Goal: Task Accomplishment & Management: Manage account settings

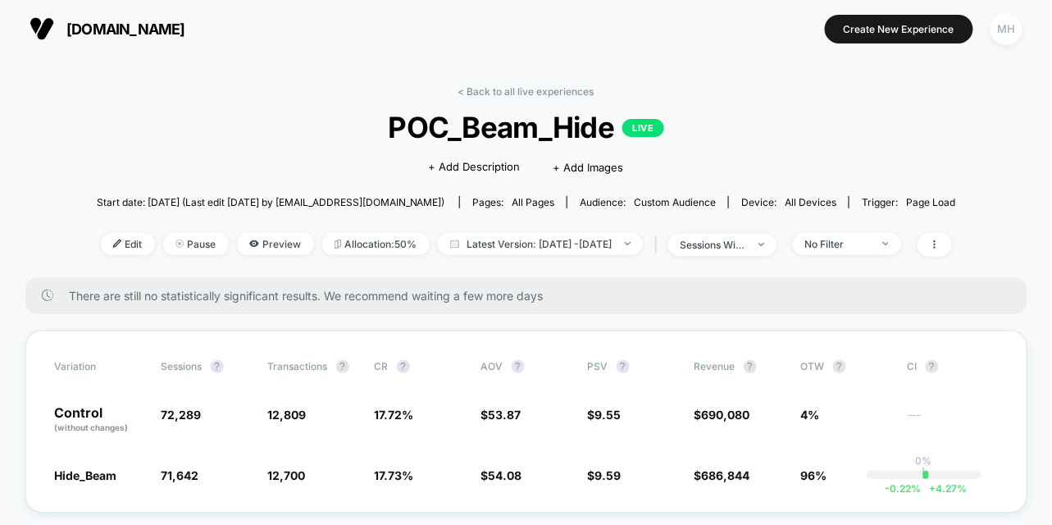
click at [1008, 30] on div "MH" at bounding box center [1006, 29] width 32 height 32
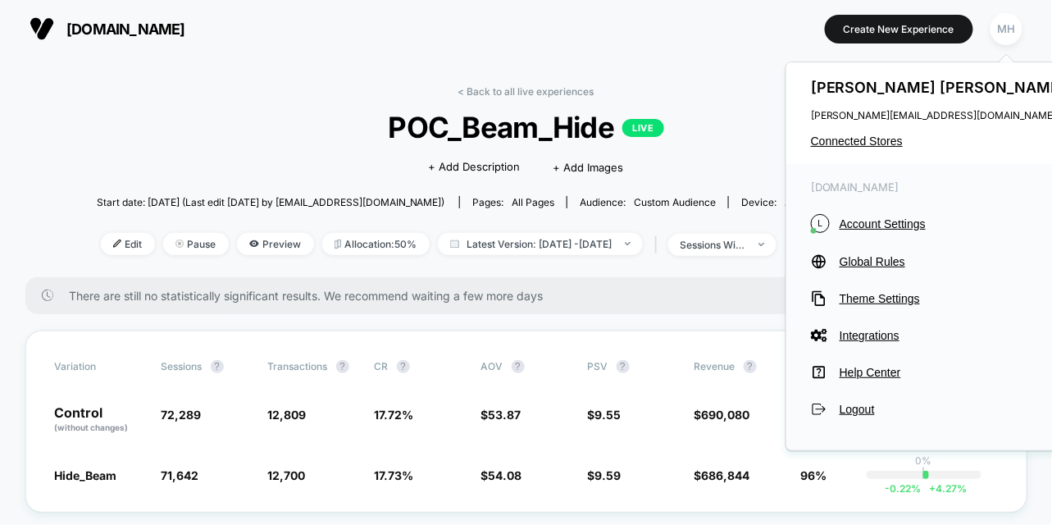
click at [844, 133] on div "Meghan Henneberry meghan@beamimpact.com Connected Stores" at bounding box center [940, 113] width 308 height 102
click at [842, 143] on span "Connected Stores" at bounding box center [940, 140] width 259 height 13
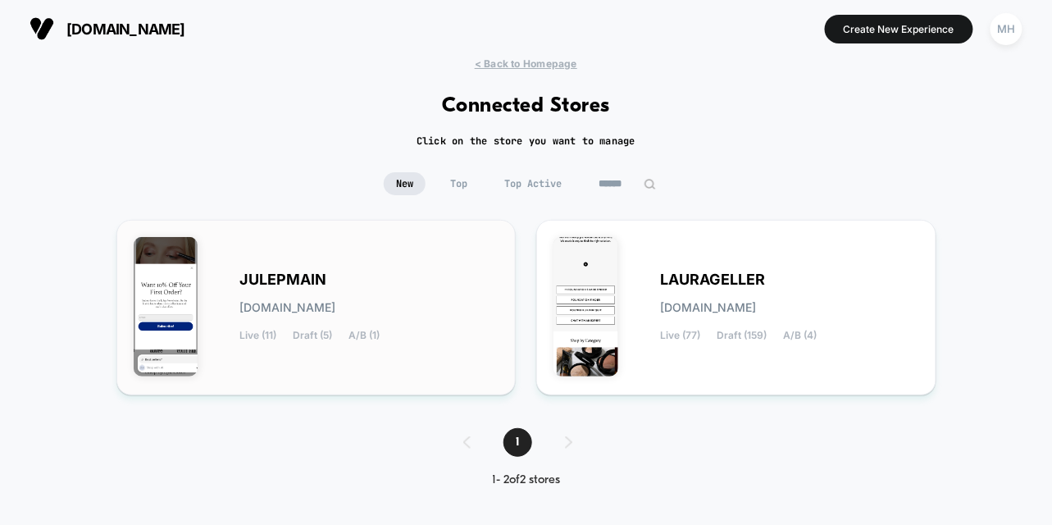
click at [226, 349] on div "JULEPMAIN julepmain.myshopify.com Live (11) Draft (5) A/B (1)" at bounding box center [317, 307] width 366 height 141
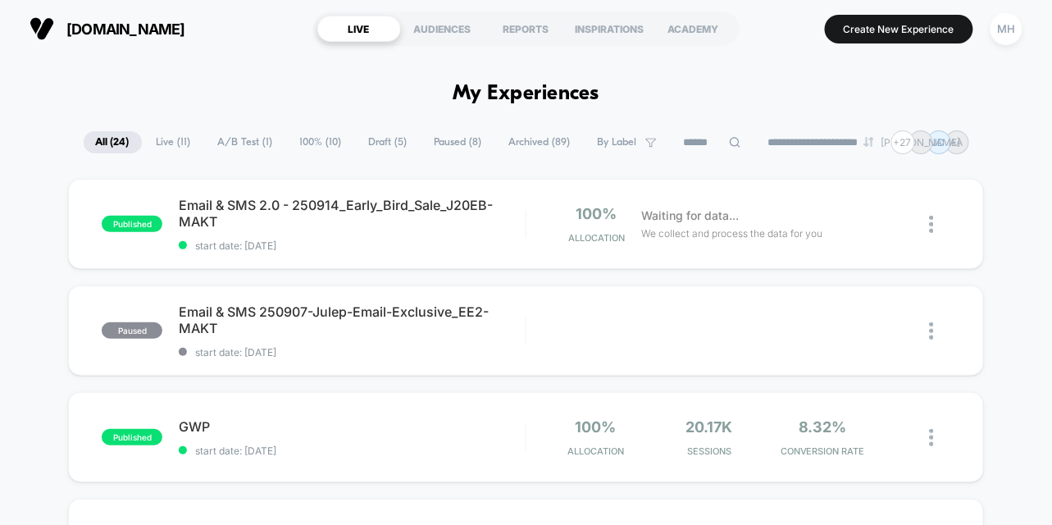
click at [223, 147] on span "A/B Test ( 1 )" at bounding box center [246, 142] width 80 height 22
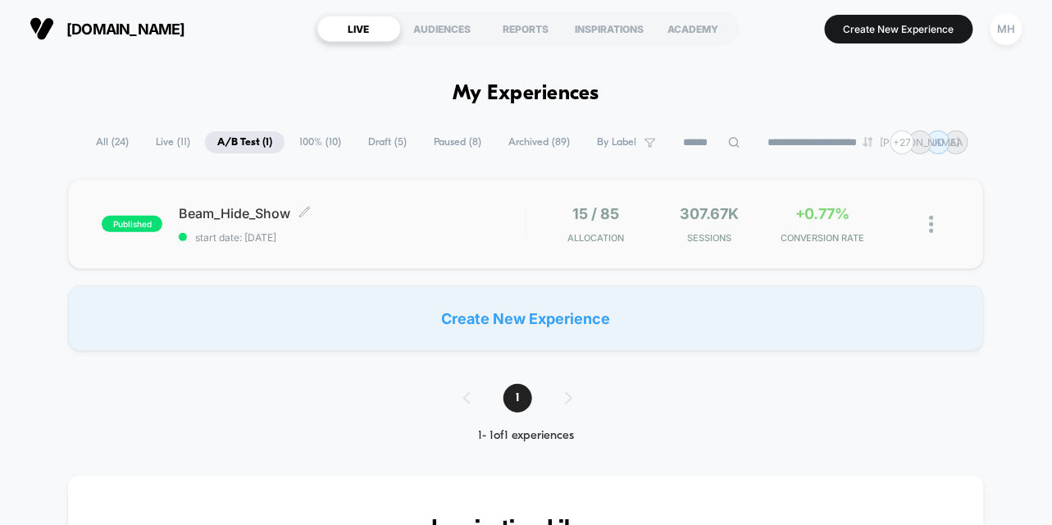
click at [234, 229] on div "Beam_Hide_Show Click to edit experience details Click to edit experience detail…" at bounding box center [352, 224] width 346 height 39
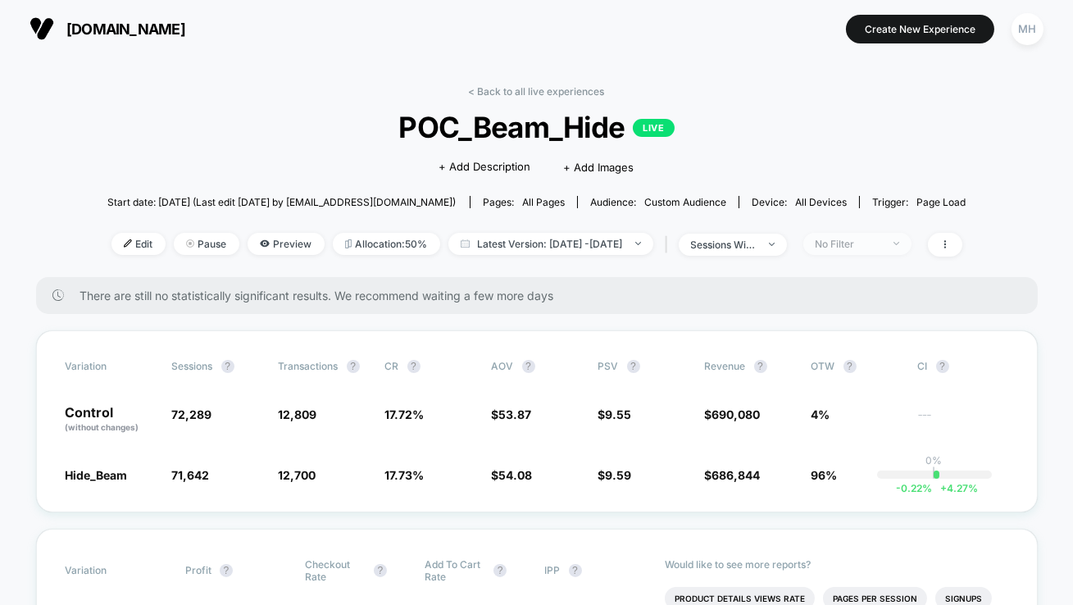
click at [862, 243] on div "No Filter" at bounding box center [849, 244] width 66 height 12
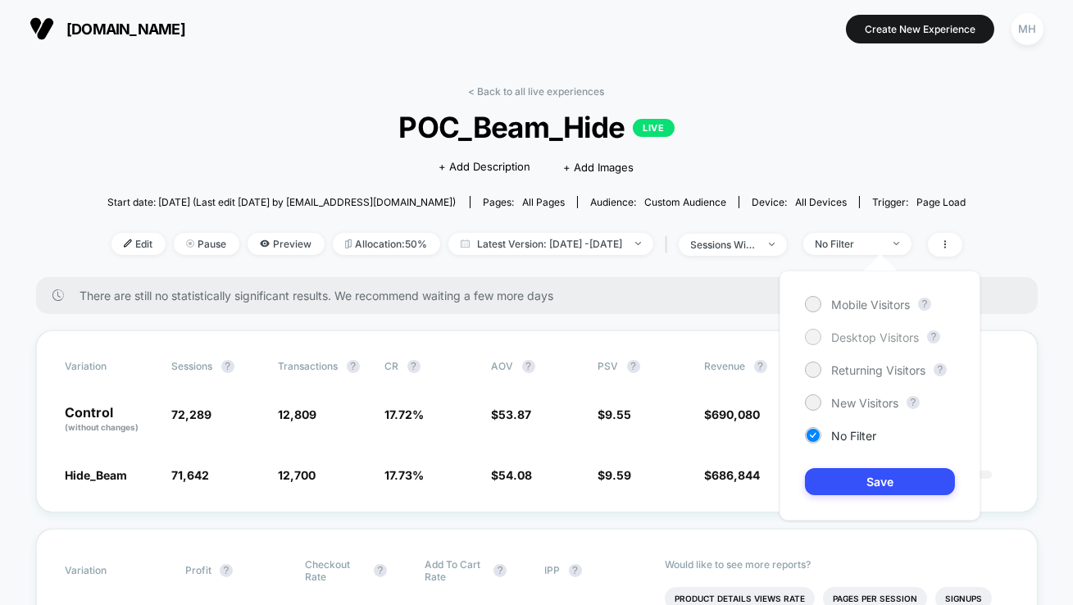
click at [814, 334] on div at bounding box center [813, 336] width 12 height 12
click at [822, 489] on button "Save" at bounding box center [880, 481] width 150 height 27
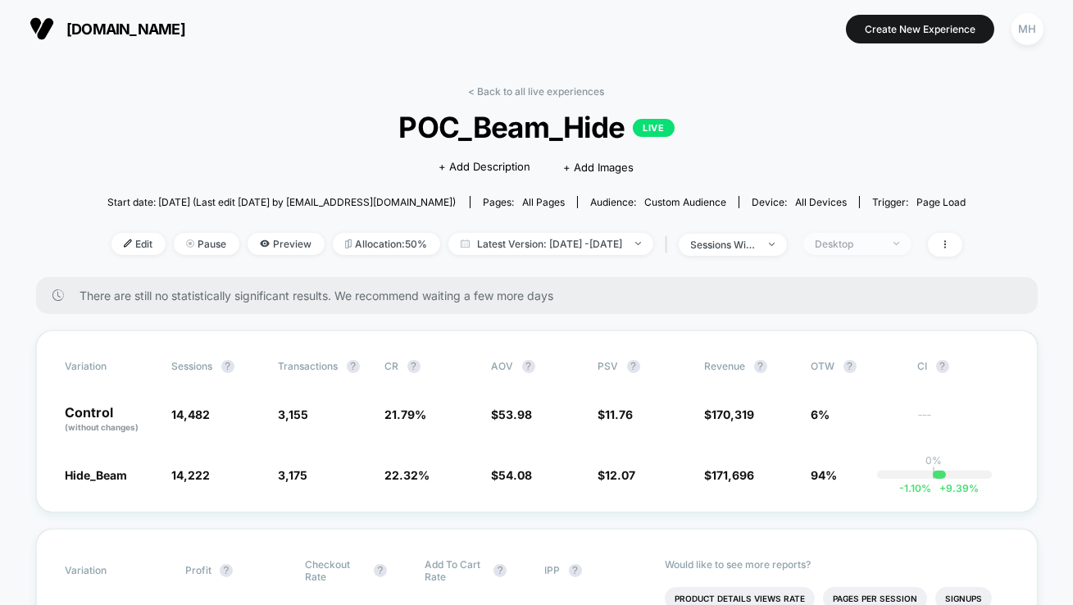
click at [888, 251] on span "Desktop" at bounding box center [857, 244] width 108 height 22
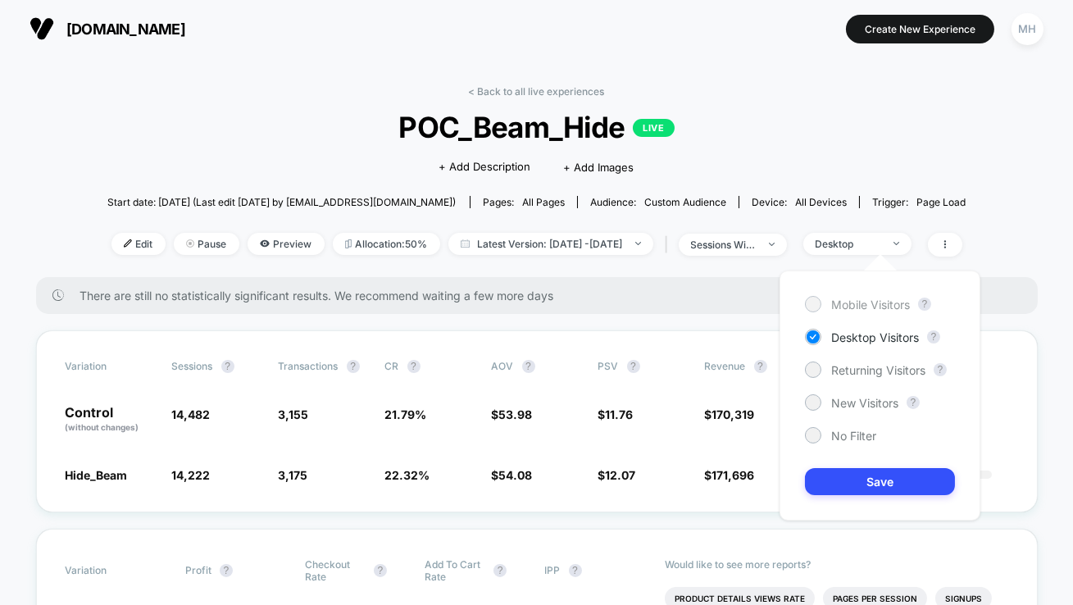
click at [820, 298] on div "Mobile Visitors" at bounding box center [857, 304] width 105 height 16
click at [871, 482] on button "Save" at bounding box center [880, 481] width 150 height 27
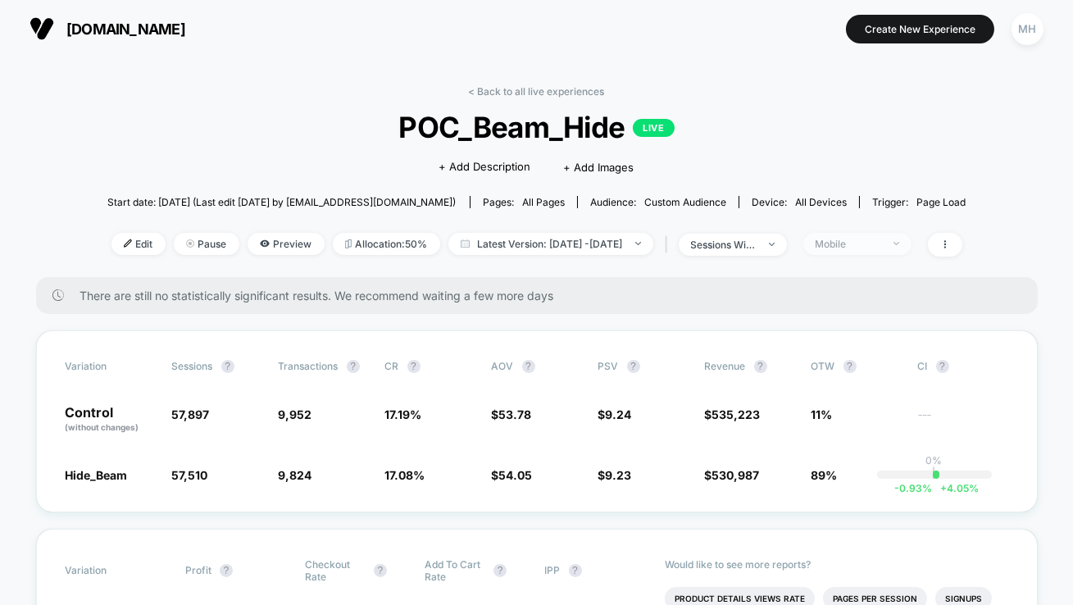
click at [881, 247] on div "Mobile" at bounding box center [849, 244] width 66 height 12
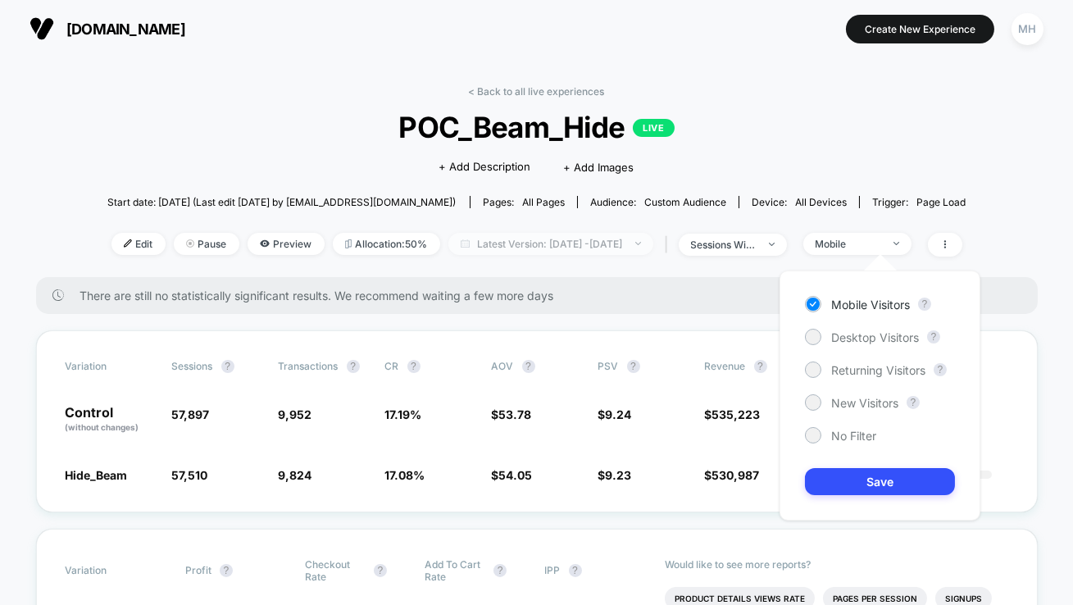
click at [648, 243] on span "Latest Version: [DATE] - [DATE]" at bounding box center [550, 244] width 205 height 22
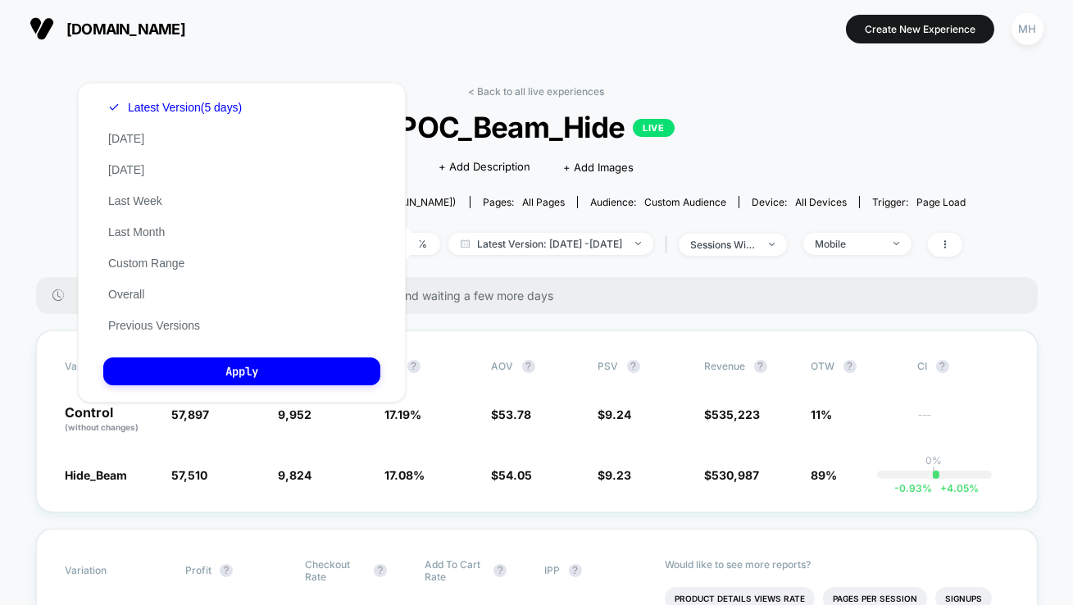
click at [808, 142] on span "POC_Beam_Hide LIVE" at bounding box center [536, 127] width 773 height 34
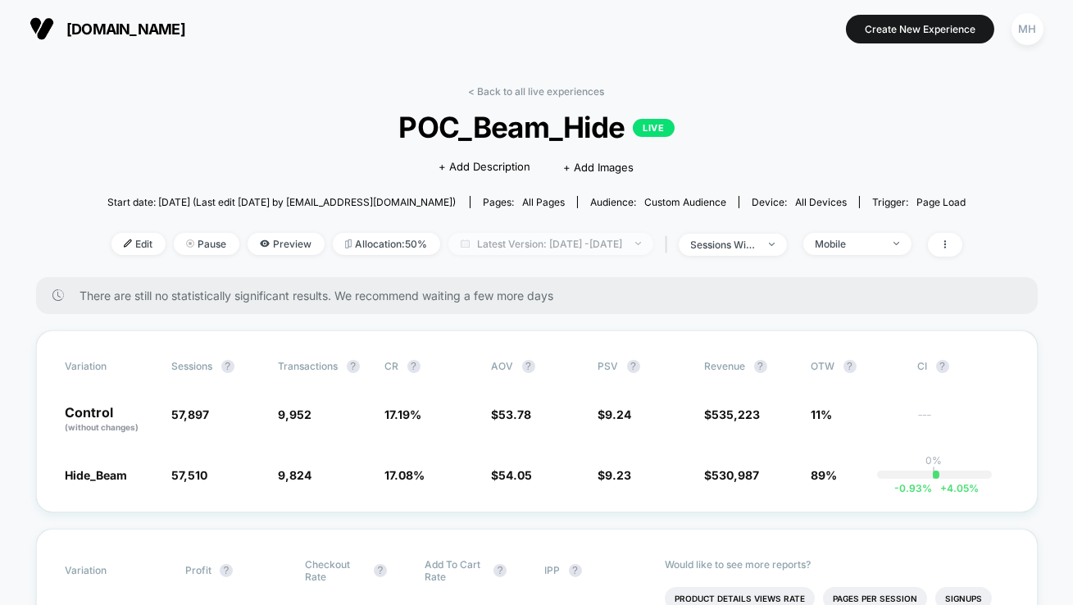
click at [612, 251] on span "Latest Version: [DATE] - [DATE]" at bounding box center [550, 244] width 205 height 22
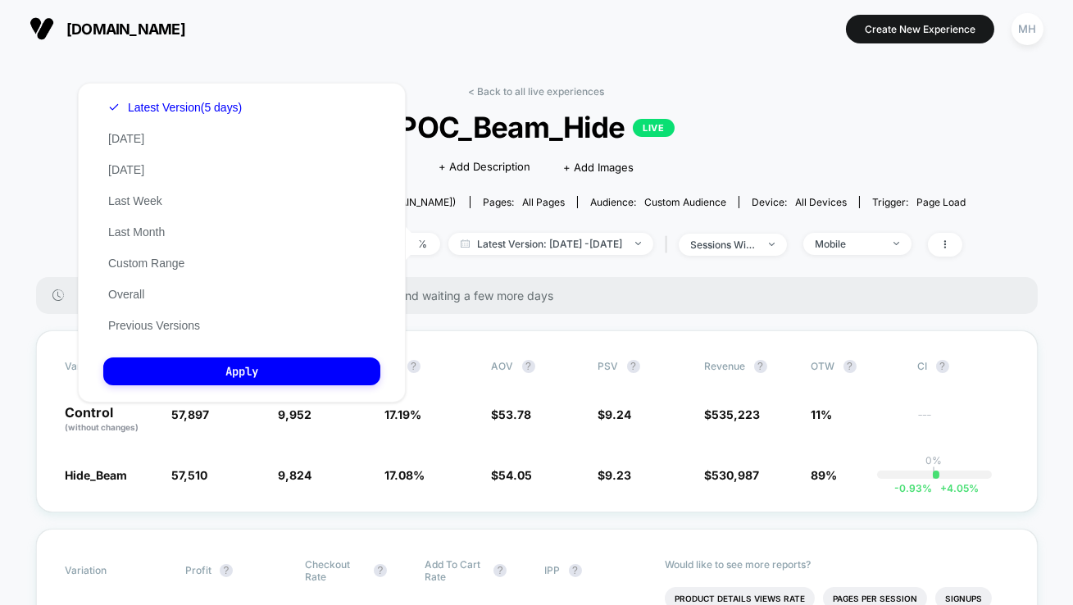
click at [125, 274] on div "Latest Version (5 days) [DATE] [DATE] Last Week Last Month Custom Range Overall…" at bounding box center [174, 216] width 143 height 249
click at [125, 262] on button "Custom Range" at bounding box center [146, 263] width 86 height 15
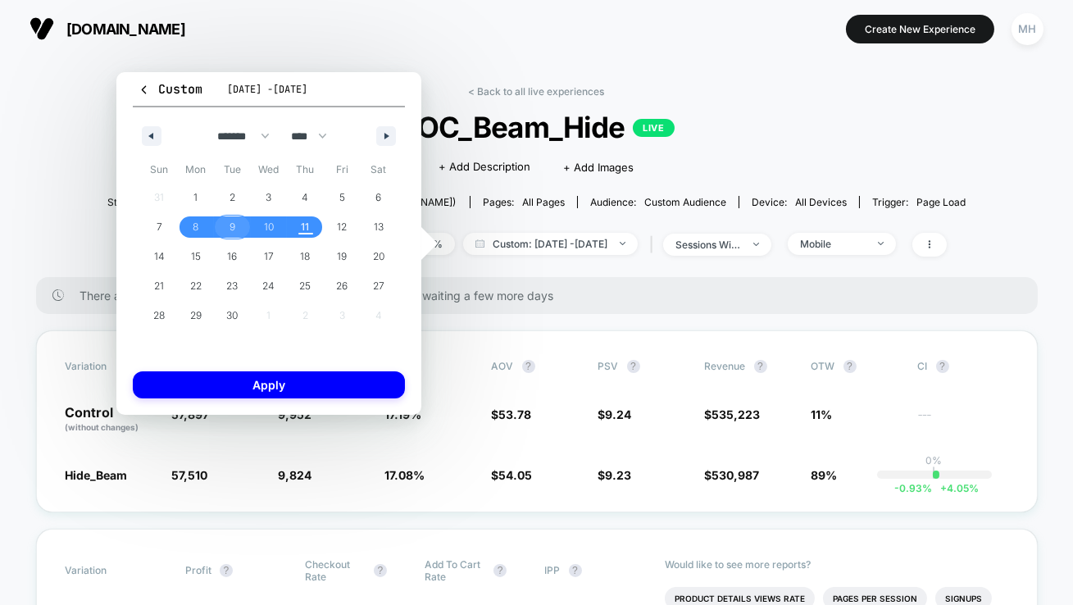
click at [230, 225] on span "9" at bounding box center [233, 227] width 6 height 30
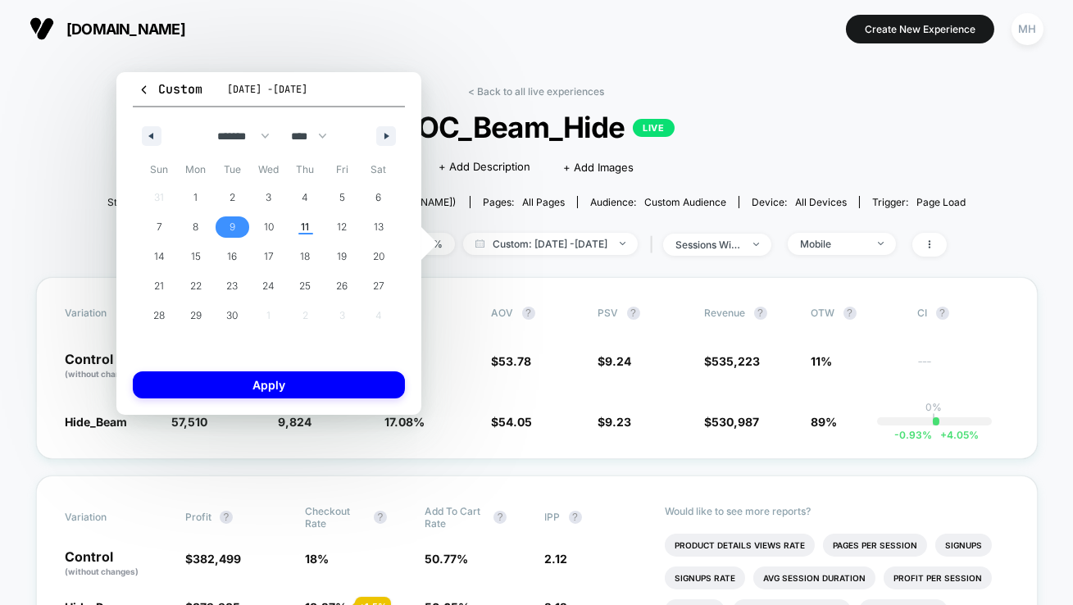
click at [230, 225] on span "9" at bounding box center [233, 227] width 6 height 30
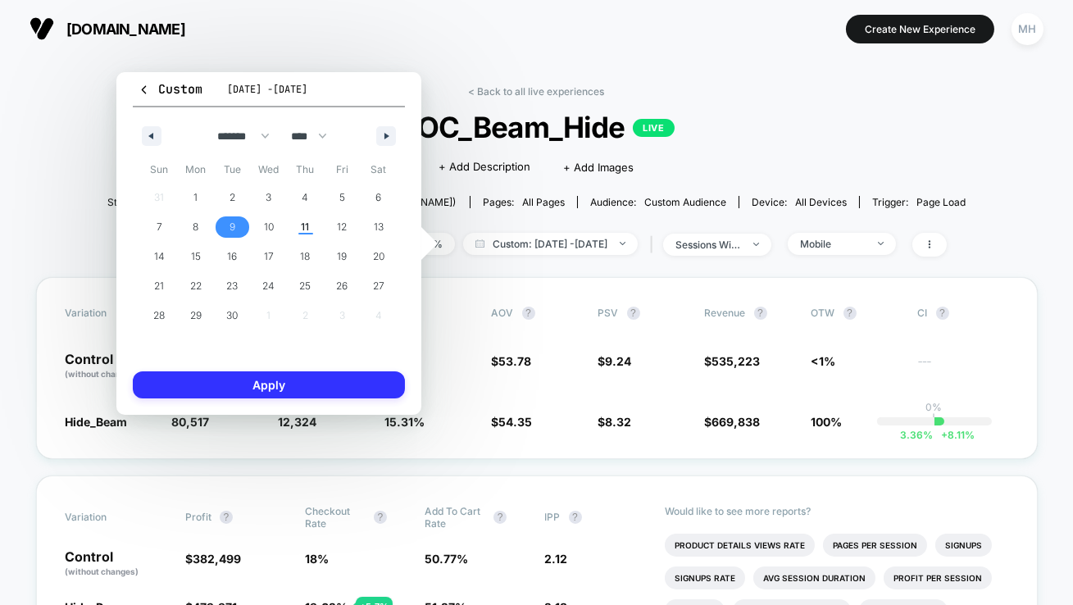
click at [246, 385] on button "Apply" at bounding box center [269, 384] width 272 height 27
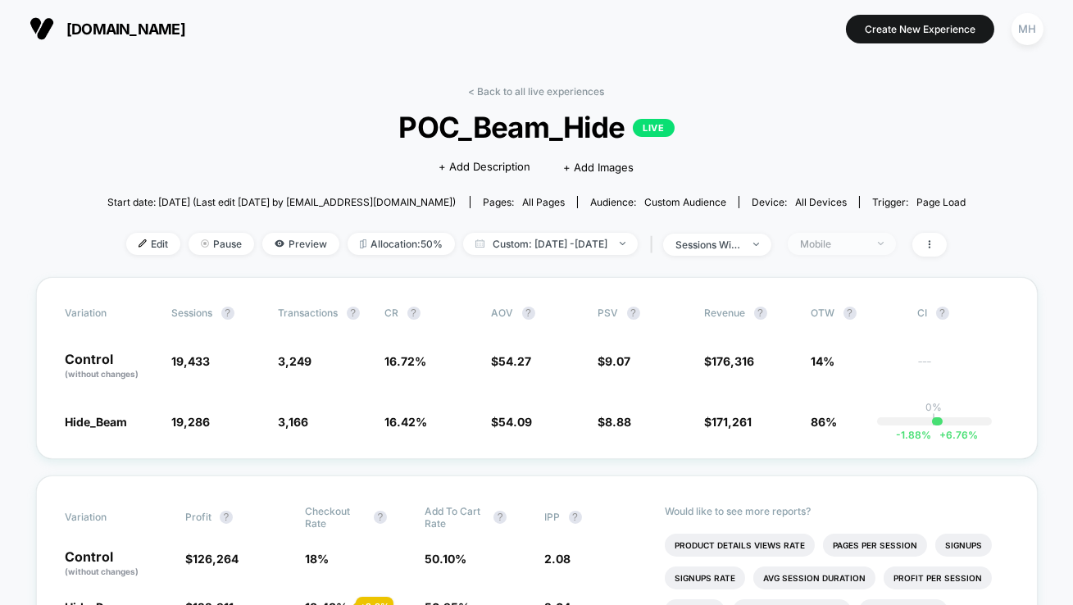
click at [850, 244] on div "Mobile" at bounding box center [833, 244] width 66 height 12
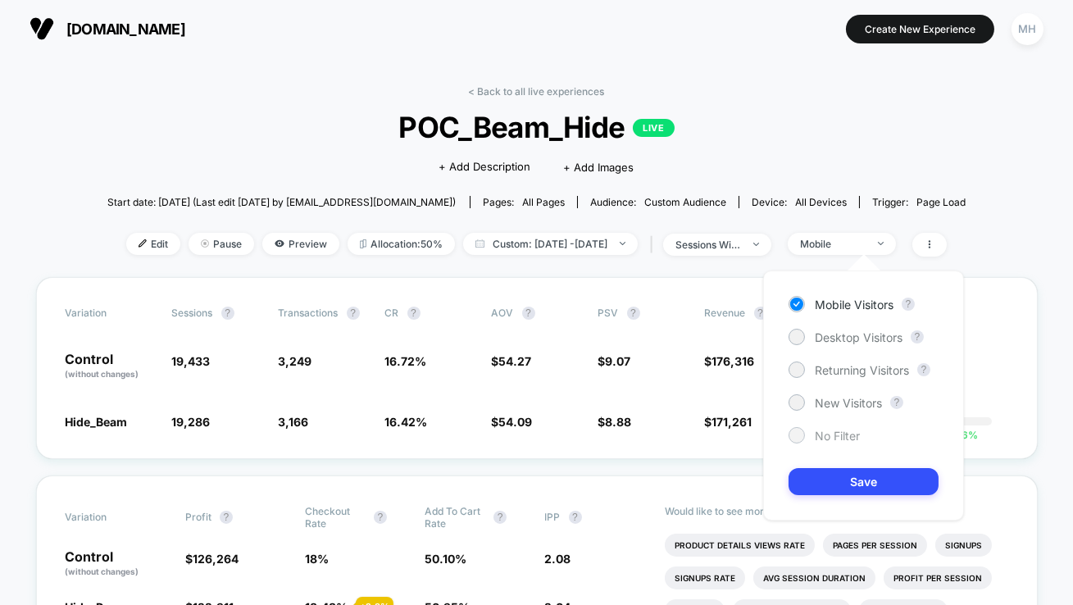
click at [795, 433] on div at bounding box center [796, 435] width 12 height 12
click at [814, 484] on button "Save" at bounding box center [864, 481] width 150 height 27
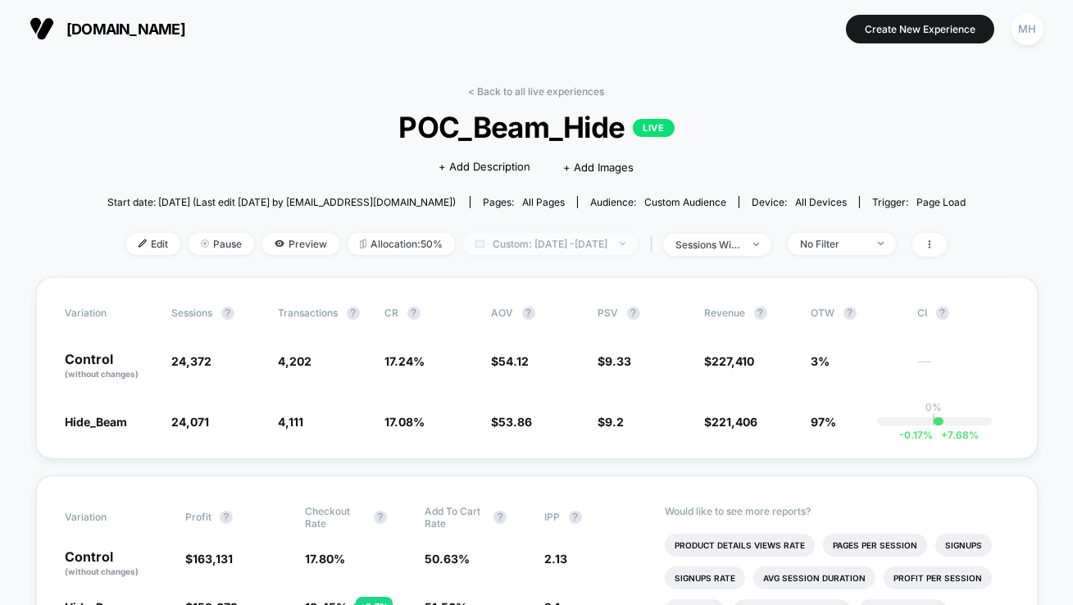
click at [568, 250] on span "Custom: [DATE] - [DATE]" at bounding box center [550, 244] width 175 height 22
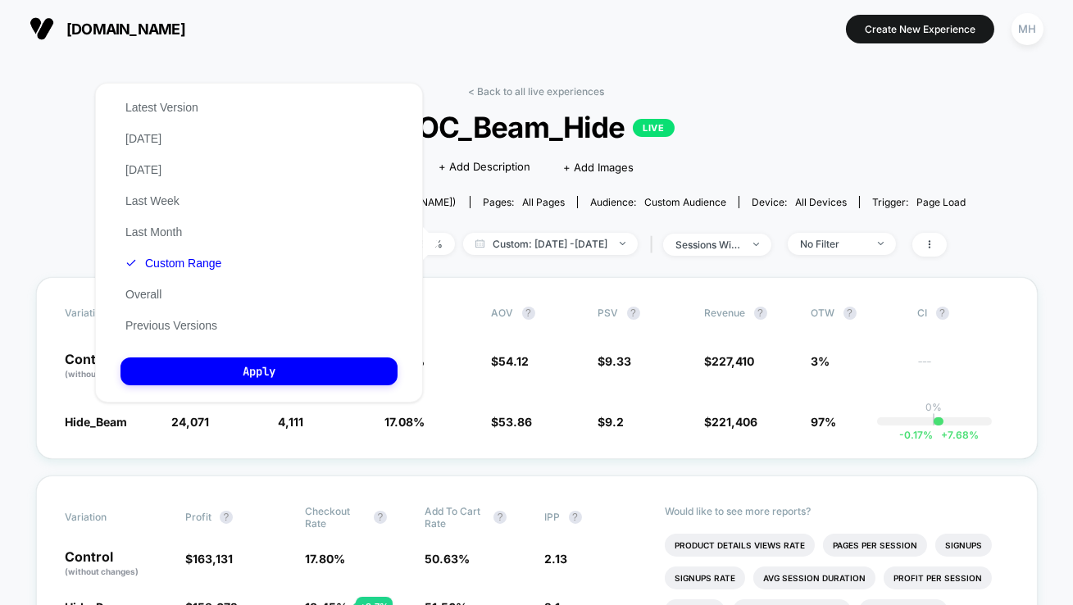
drag, startPoint x: 204, startPoint y: 265, endPoint x: 214, endPoint y: 269, distance: 10.7
click at [203, 265] on button "Custom Range" at bounding box center [174, 263] width 106 height 15
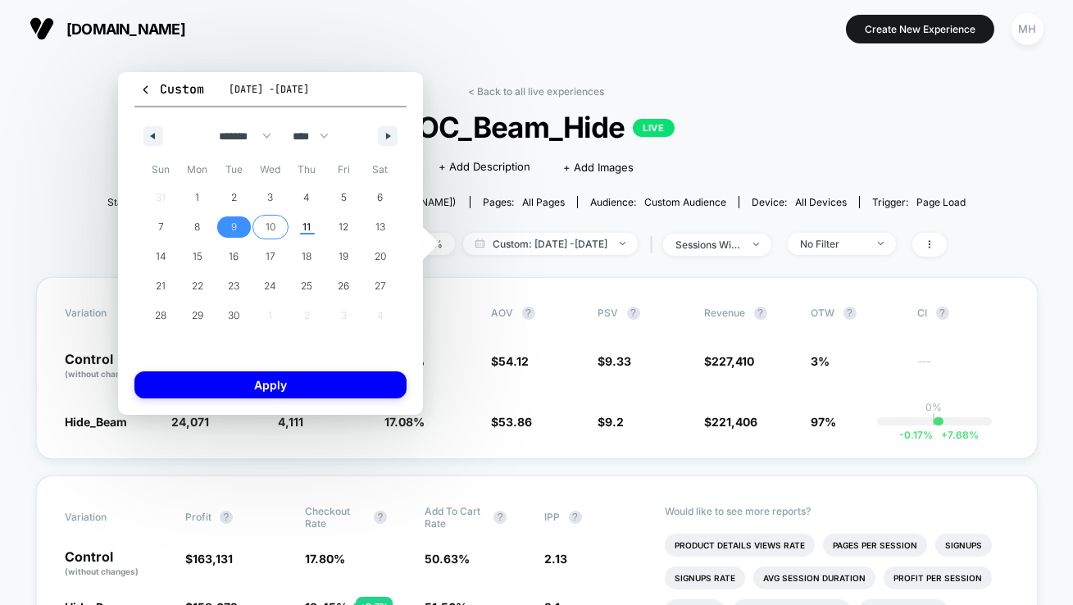
click at [269, 227] on span "10" at bounding box center [271, 227] width 10 height 30
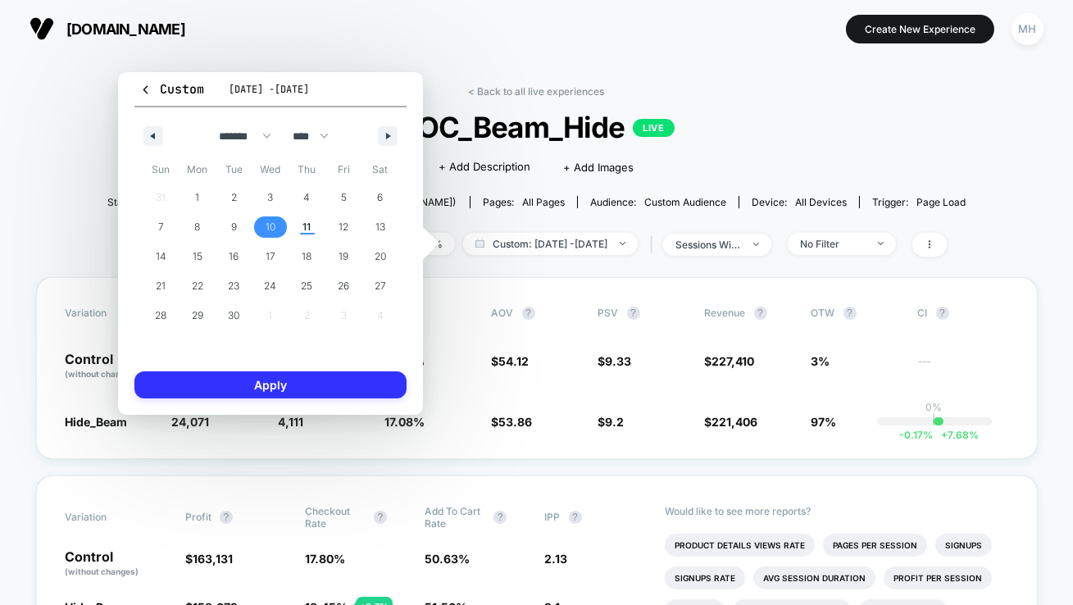
click at [269, 393] on button "Apply" at bounding box center [270, 384] width 272 height 27
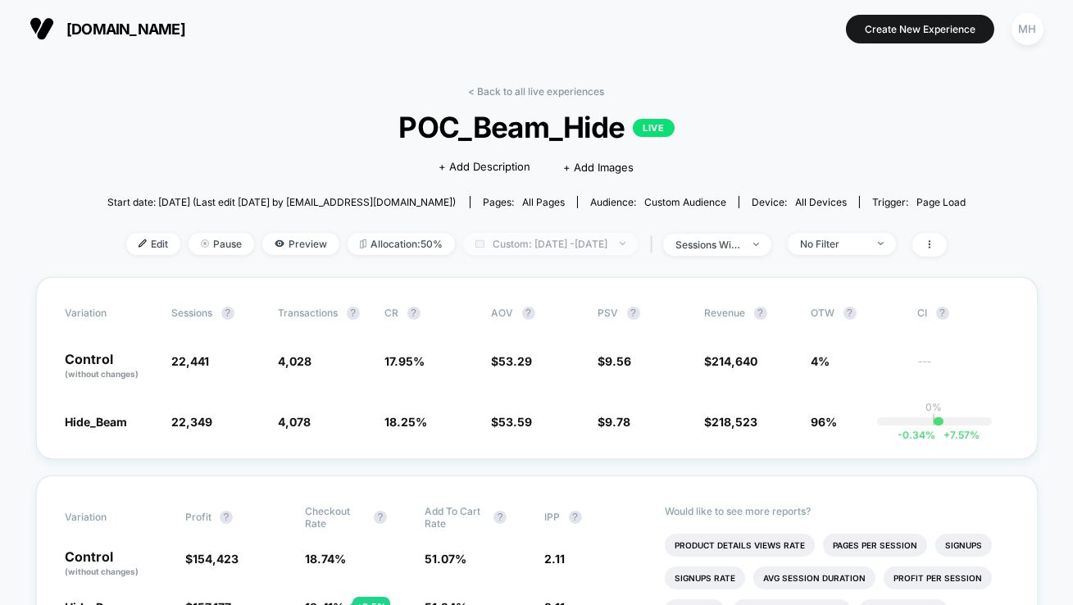
click at [616, 234] on span "Custom: [DATE] - [DATE]" at bounding box center [550, 244] width 175 height 22
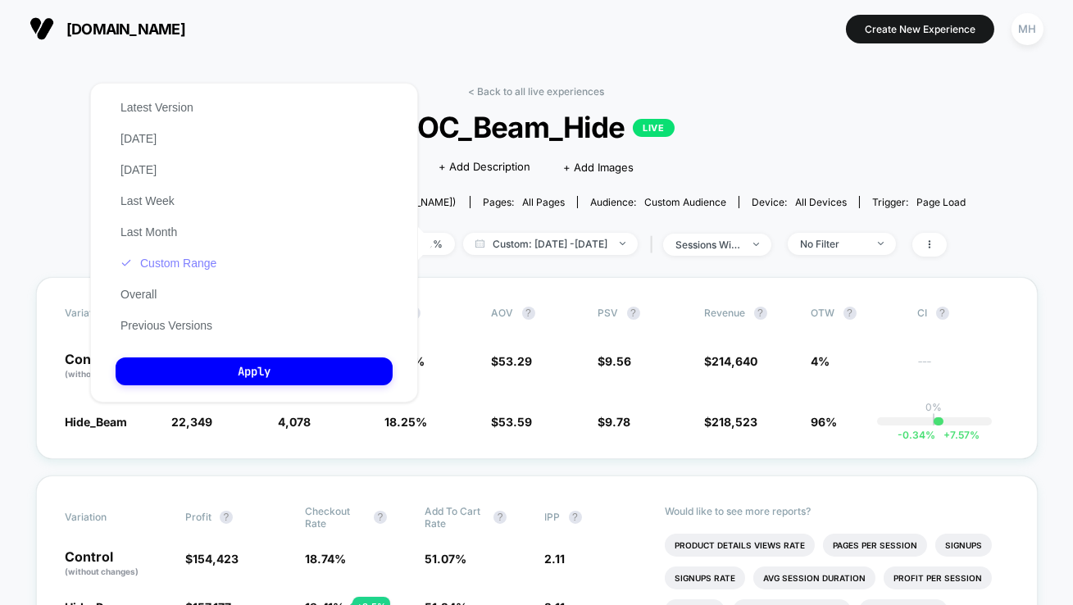
click at [177, 263] on button "Custom Range" at bounding box center [169, 263] width 106 height 15
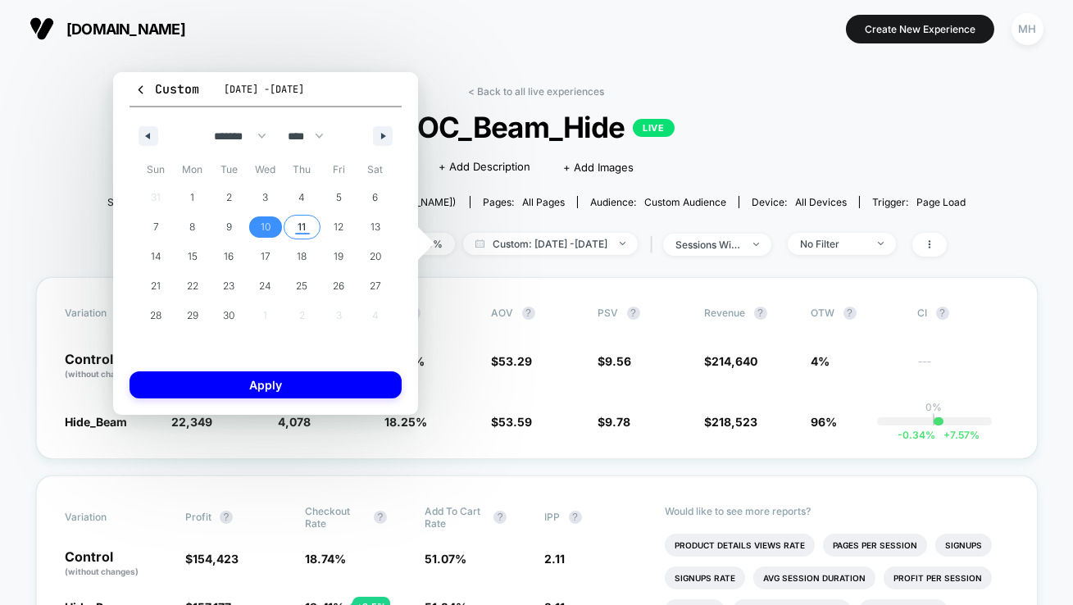
click at [304, 225] on span "11" at bounding box center [302, 227] width 8 height 30
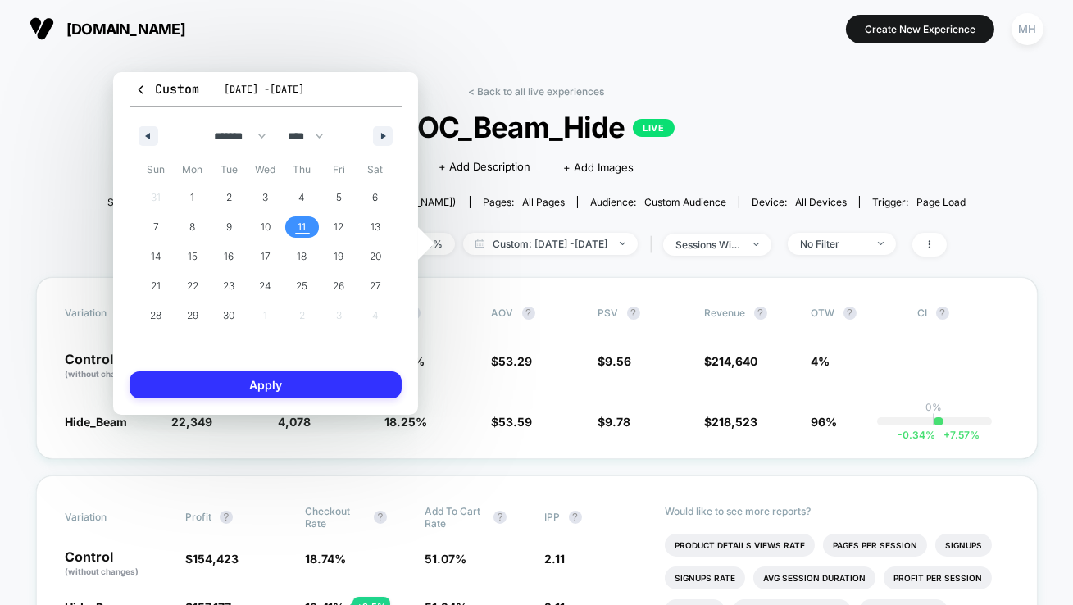
click at [304, 384] on button "Apply" at bounding box center [266, 384] width 272 height 27
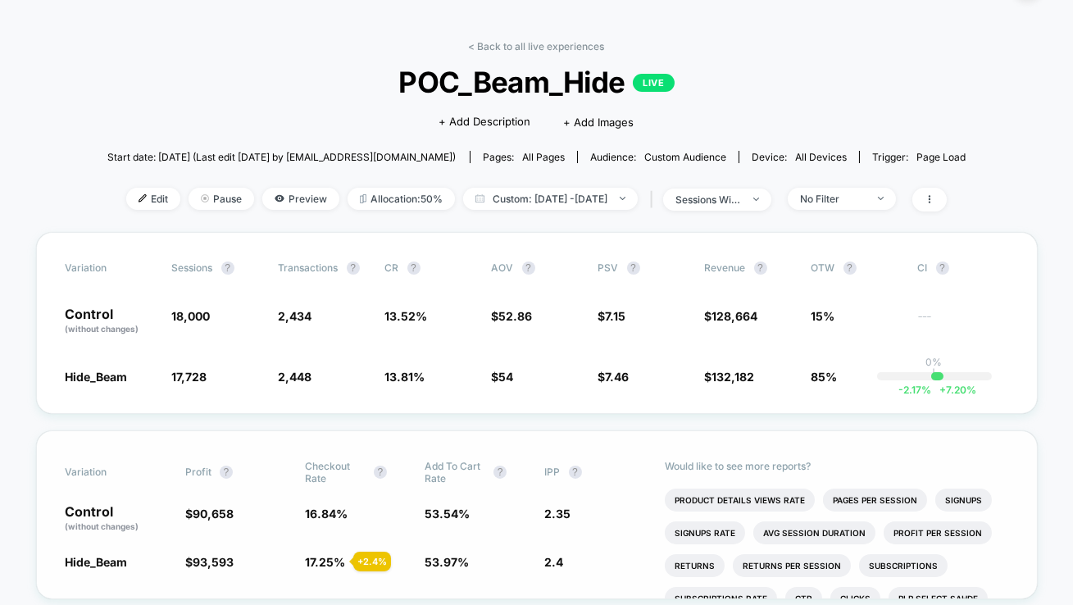
scroll to position [7, 0]
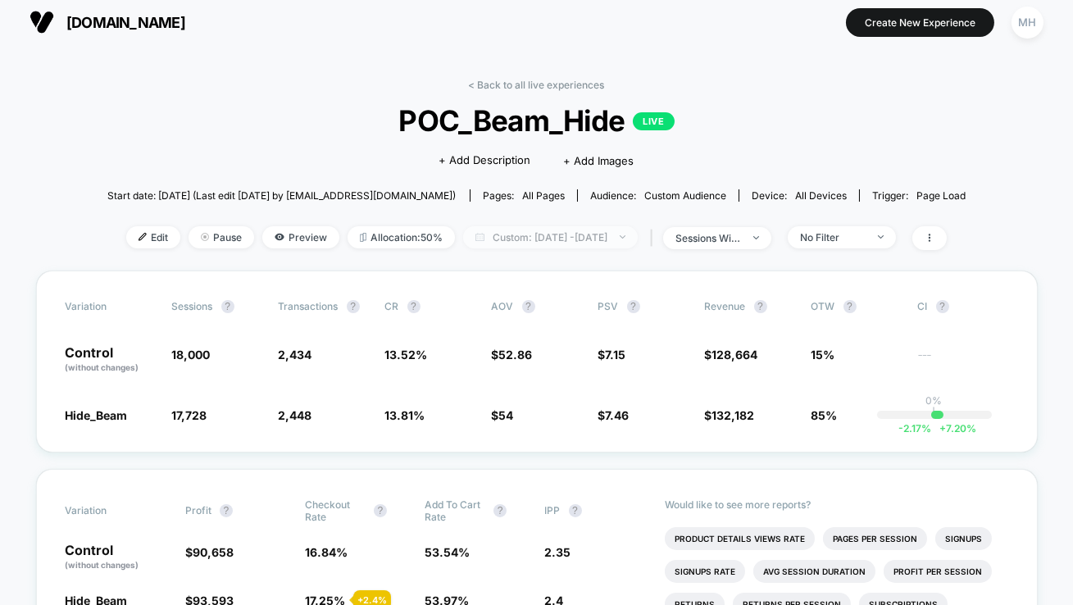
click at [638, 231] on span "Custom: [DATE] - [DATE]" at bounding box center [550, 237] width 175 height 22
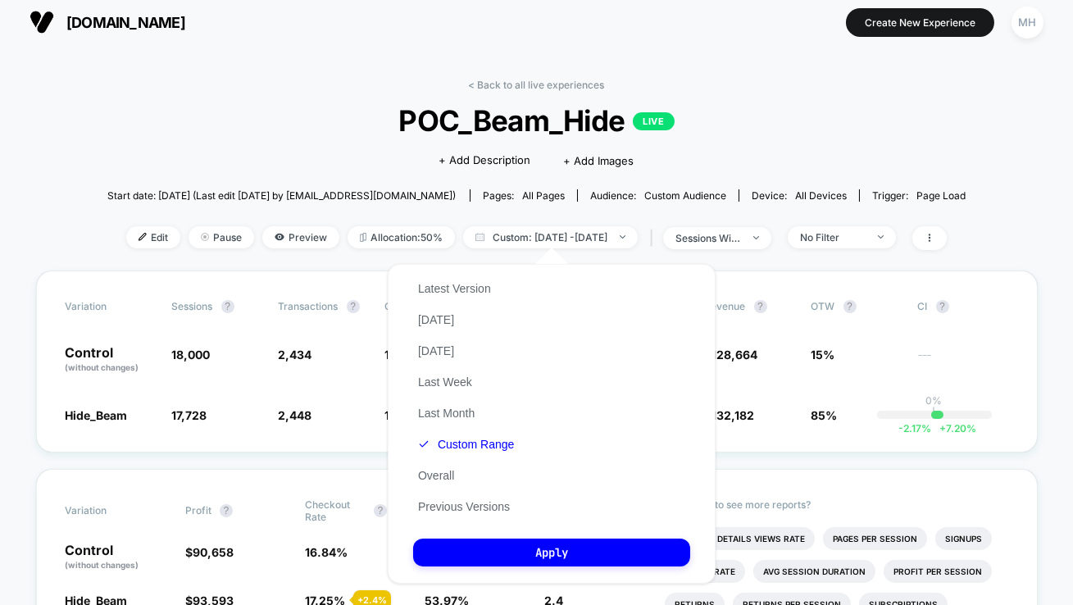
click at [500, 286] on div "Latest Version [DATE] [DATE] Last Week Last Month Custom Range Overall Previous…" at bounding box center [466, 397] width 106 height 249
click at [471, 286] on button "Latest Version" at bounding box center [454, 288] width 83 height 15
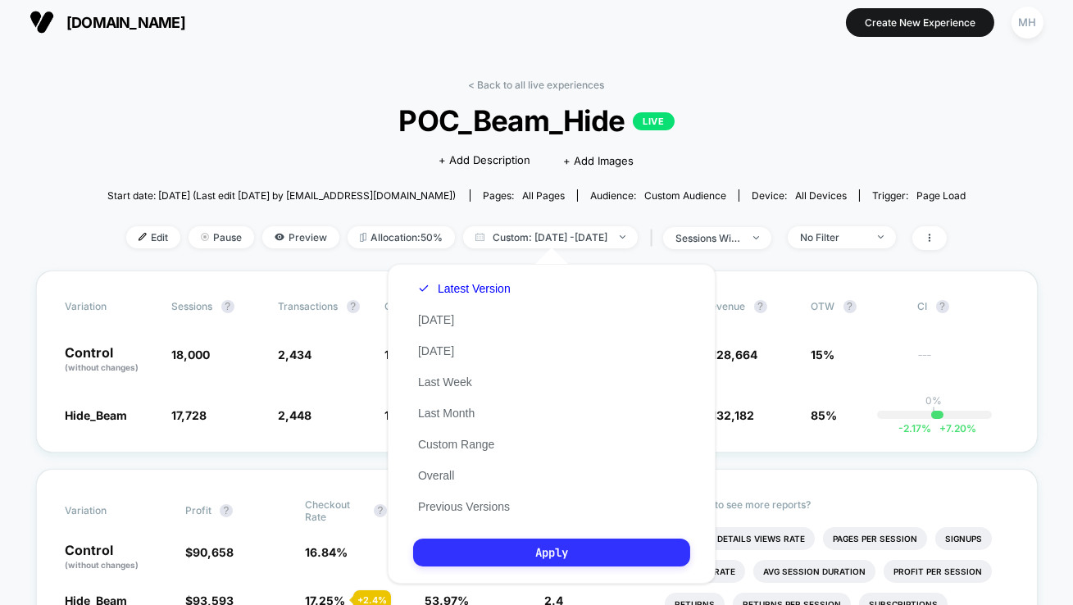
click at [481, 524] on button "Apply" at bounding box center [551, 553] width 277 height 28
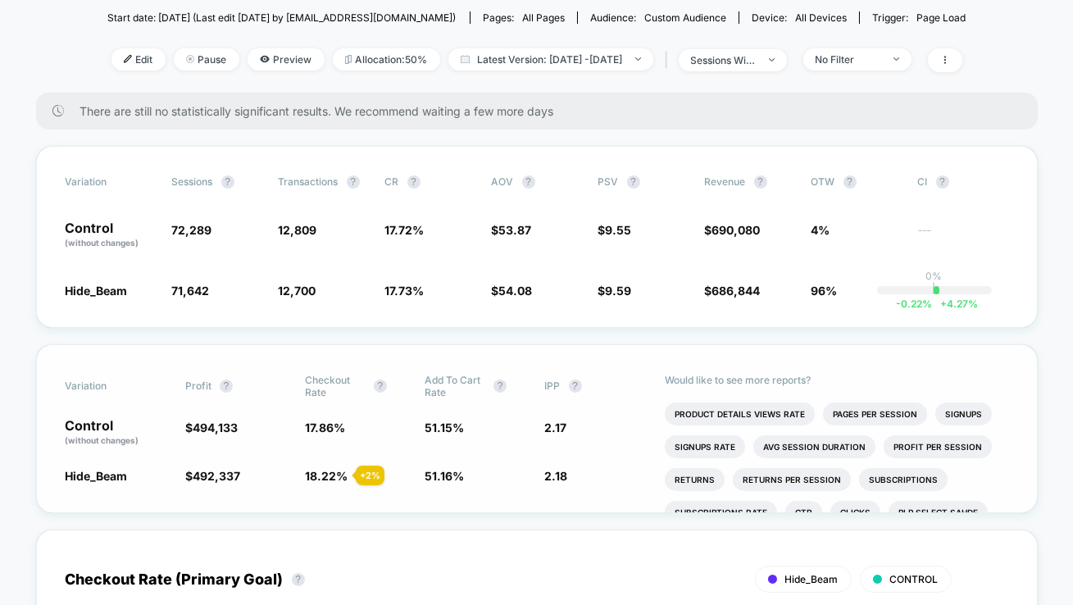
scroll to position [186, 0]
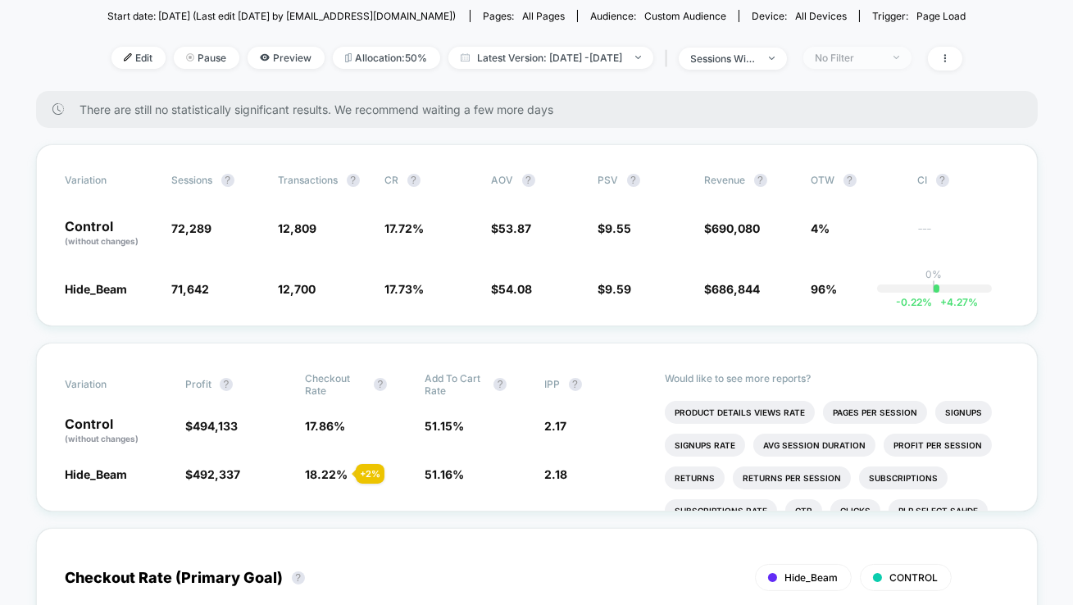
click at [857, 62] on span "No Filter" at bounding box center [857, 58] width 108 height 22
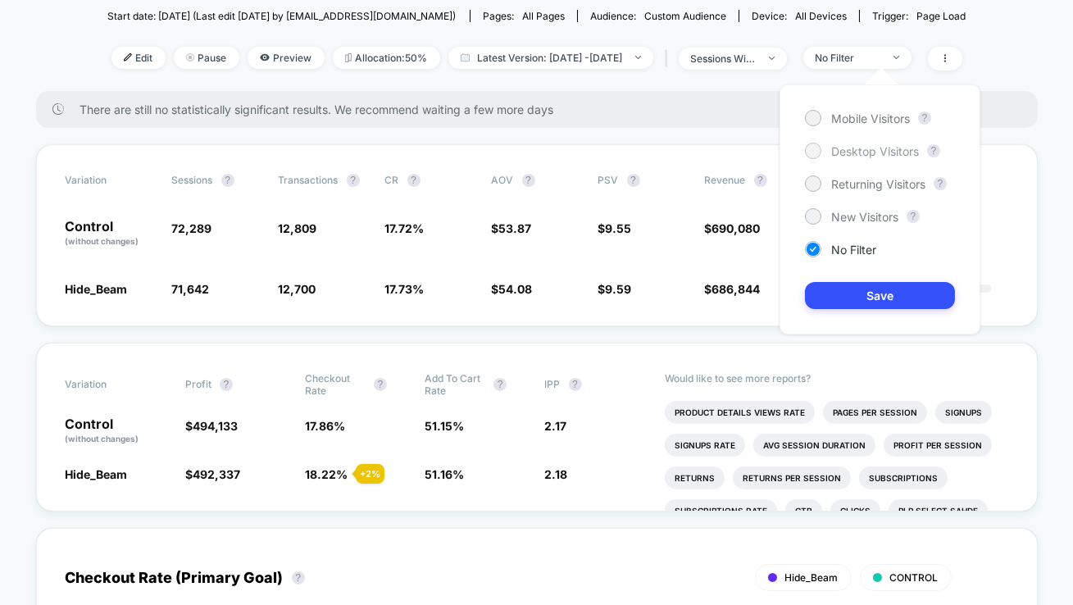
click at [830, 150] on div "Desktop Visitors" at bounding box center [862, 151] width 114 height 16
click at [851, 288] on button "Save" at bounding box center [880, 295] width 150 height 27
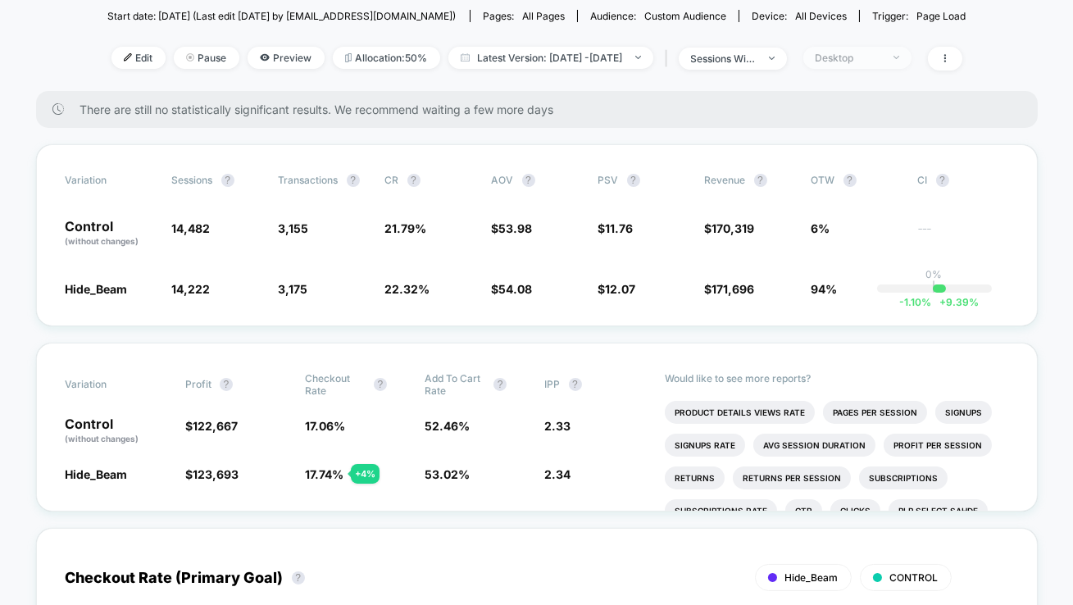
click at [864, 58] on div "Desktop" at bounding box center [849, 58] width 66 height 12
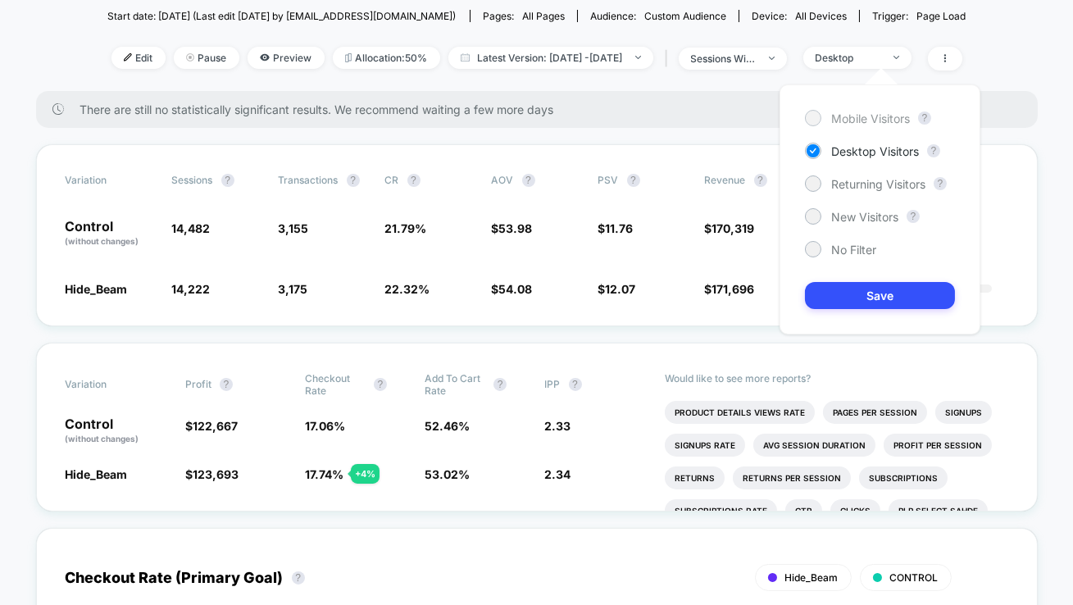
click at [812, 117] on div at bounding box center [813, 117] width 12 height 12
click at [871, 289] on button "Save" at bounding box center [880, 295] width 150 height 27
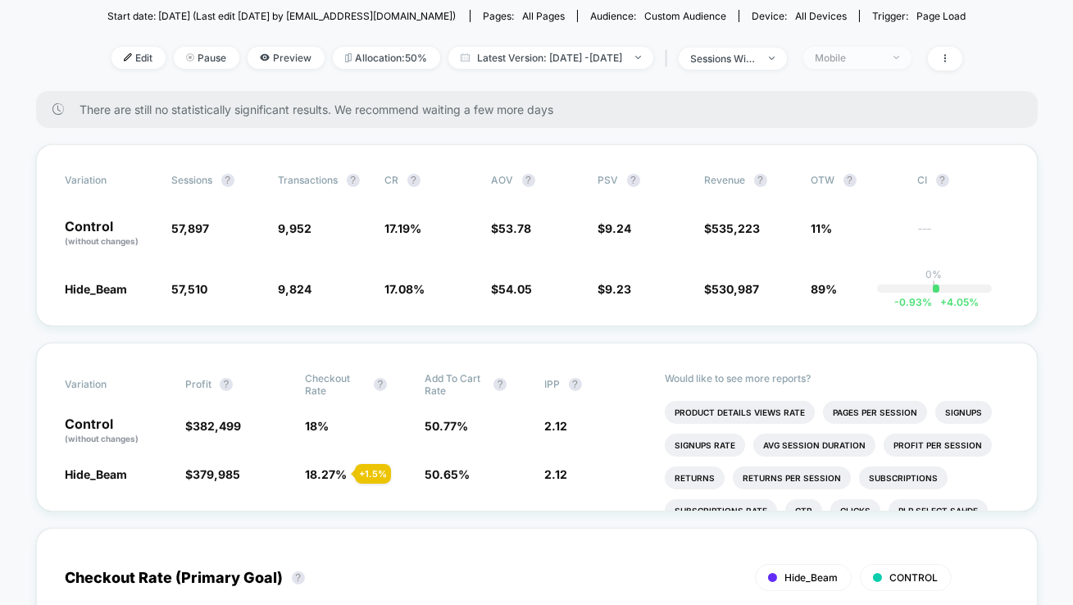
click at [870, 53] on div "Mobile" at bounding box center [849, 58] width 66 height 12
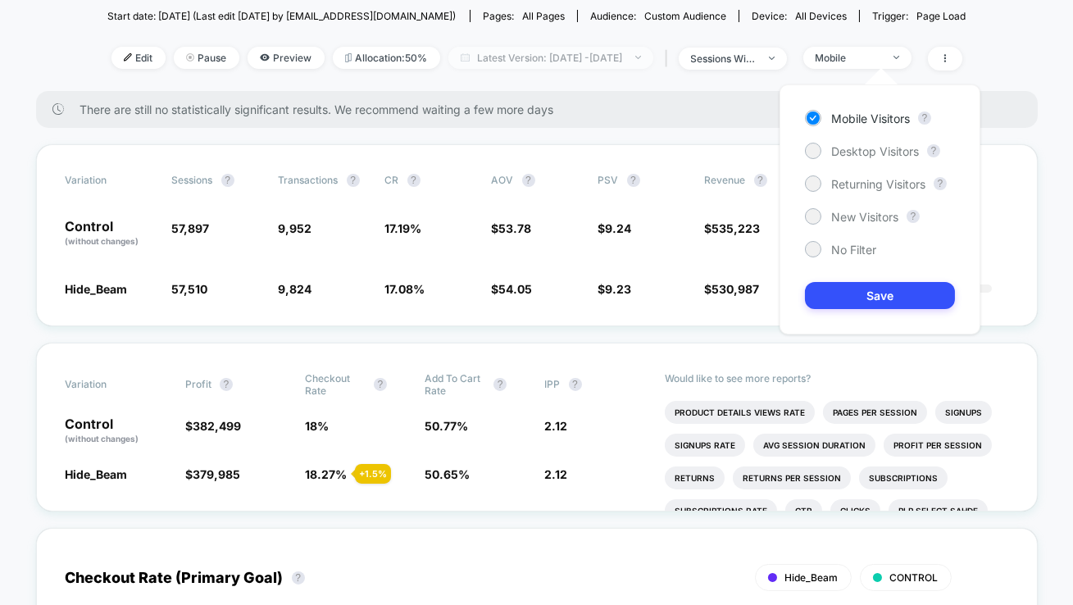
click at [595, 61] on span "Latest Version: [DATE] - [DATE]" at bounding box center [550, 58] width 205 height 22
select select "*"
select select "****"
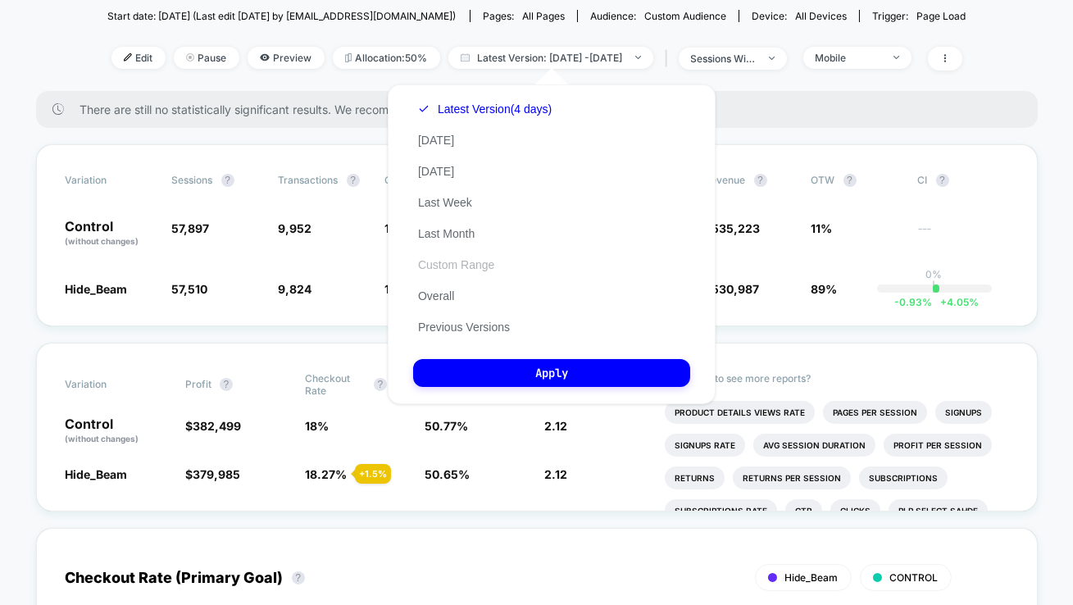
click at [443, 266] on button "Custom Range" at bounding box center [456, 264] width 86 height 15
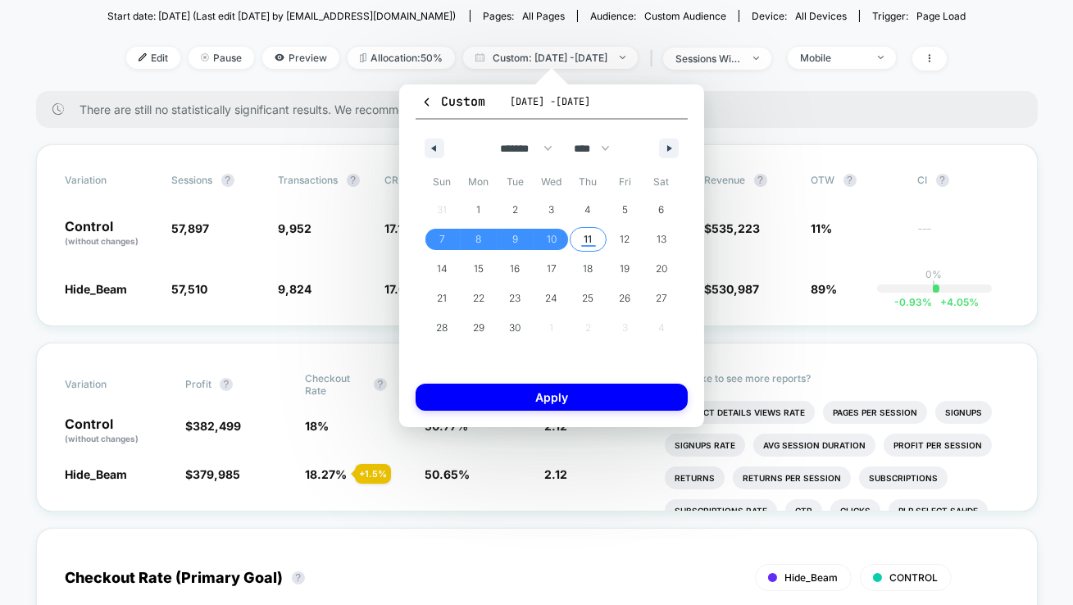
click at [587, 245] on span "11" at bounding box center [589, 240] width 8 height 30
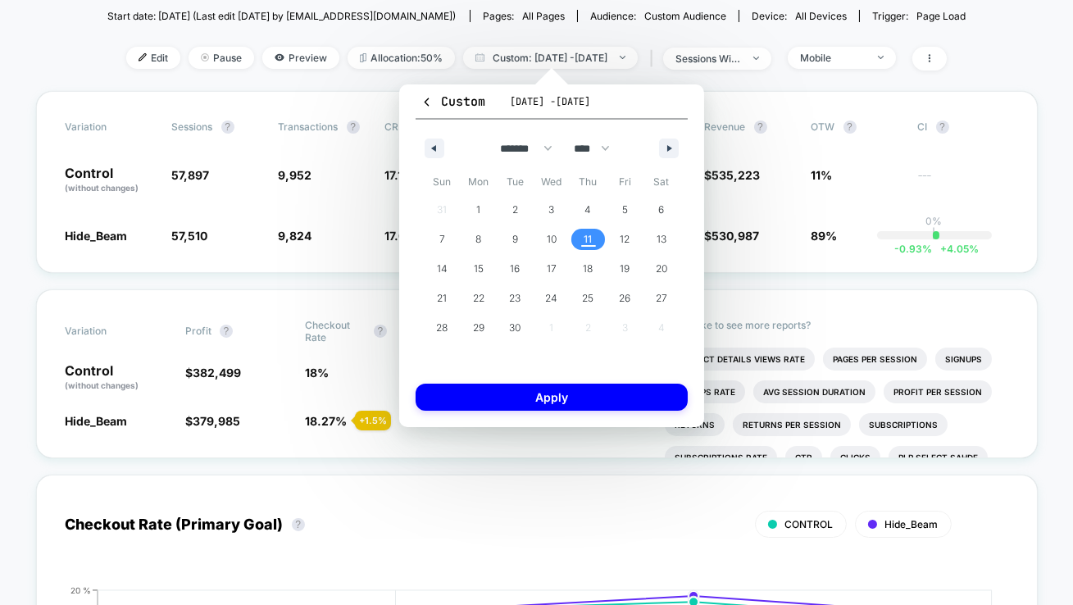
click at [587, 245] on span "11" at bounding box center [589, 240] width 8 height 30
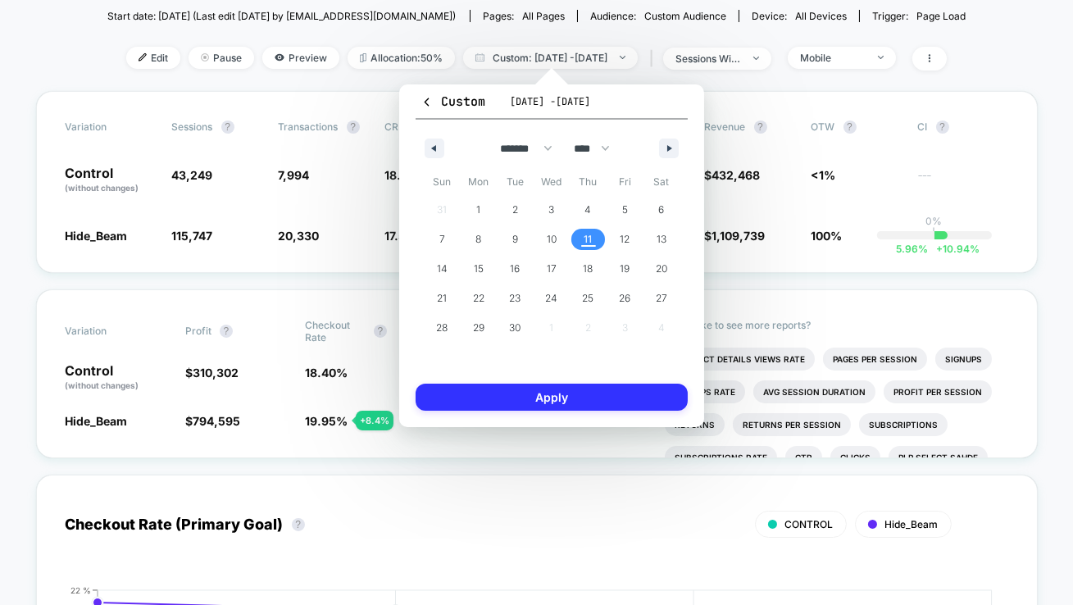
click at [562, 401] on button "Apply" at bounding box center [552, 397] width 272 height 27
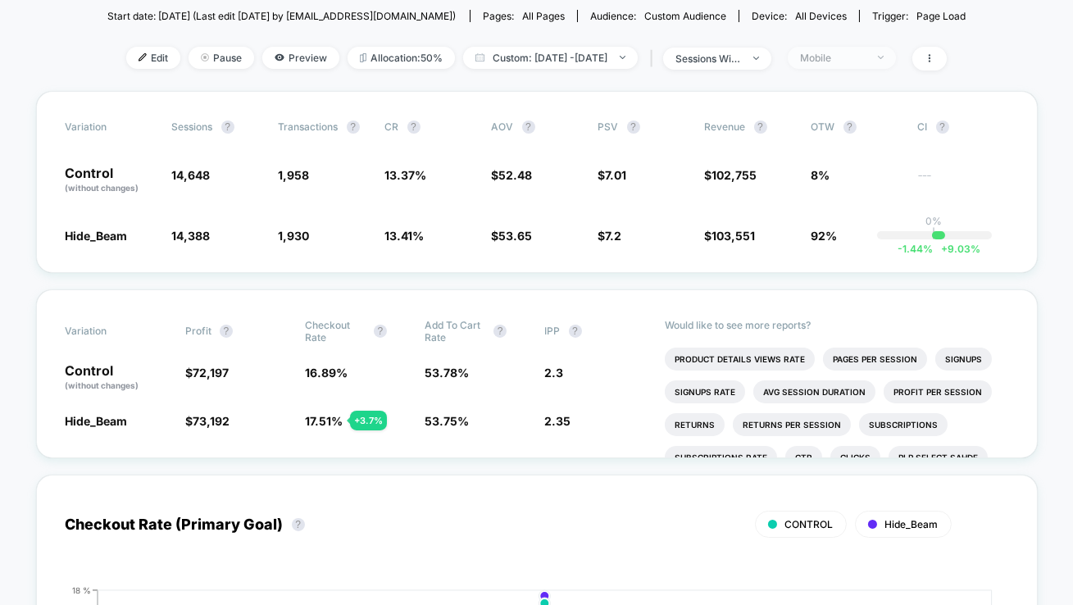
click at [866, 58] on div "Mobile" at bounding box center [833, 58] width 66 height 12
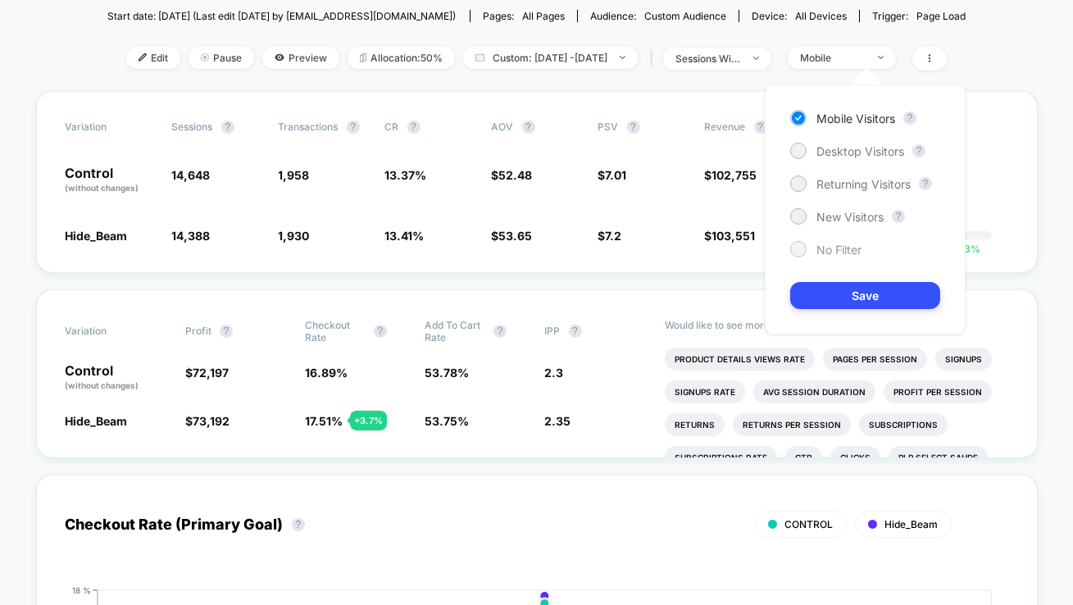
click at [804, 241] on div "No Filter" at bounding box center [825, 249] width 71 height 16
click at [817, 293] on button "Save" at bounding box center [865, 295] width 150 height 27
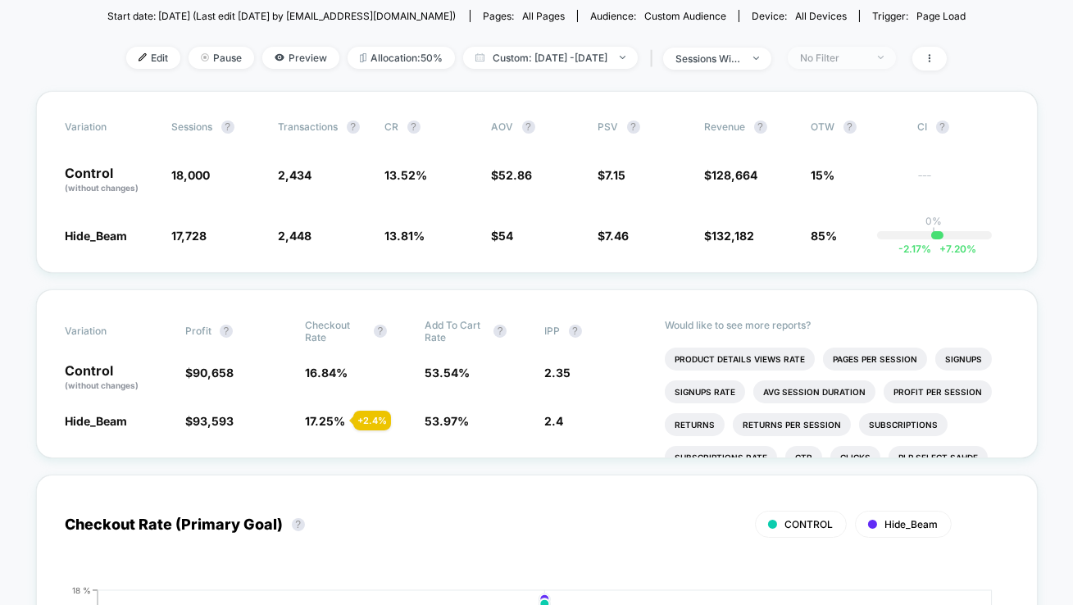
click at [847, 54] on div "No Filter" at bounding box center [833, 58] width 66 height 12
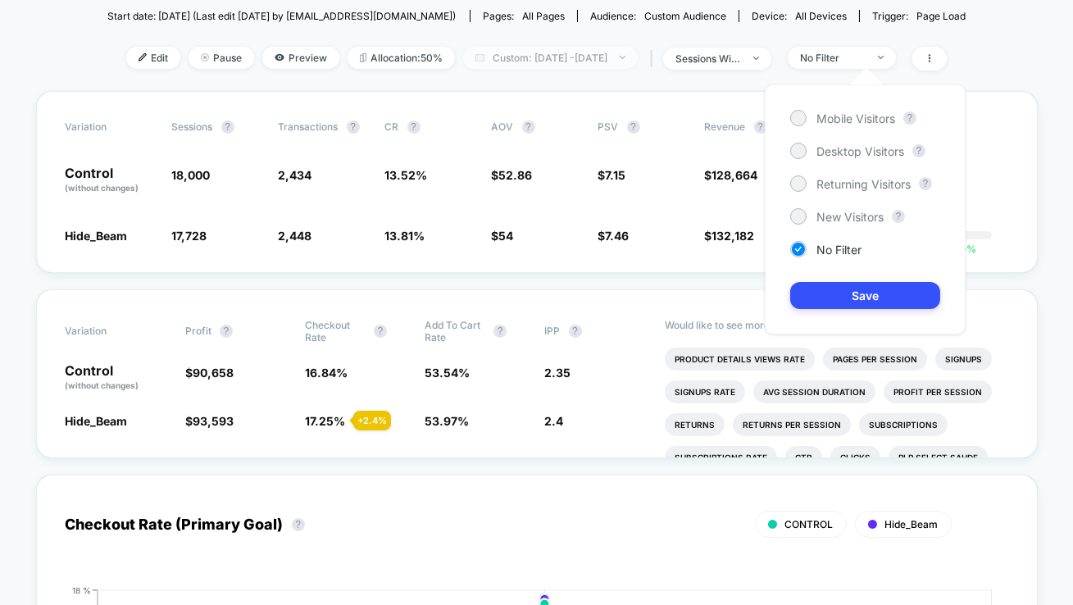
click at [590, 56] on span "Custom: [DATE] - [DATE]" at bounding box center [550, 58] width 175 height 22
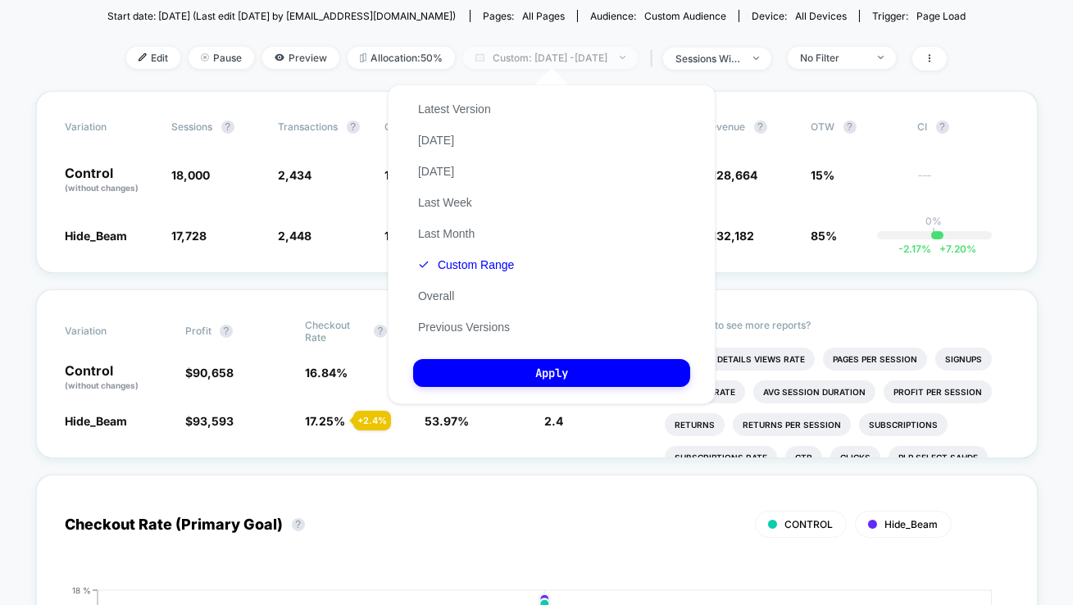
click at [517, 58] on span "Custom: [DATE] - [DATE]" at bounding box center [550, 58] width 175 height 22
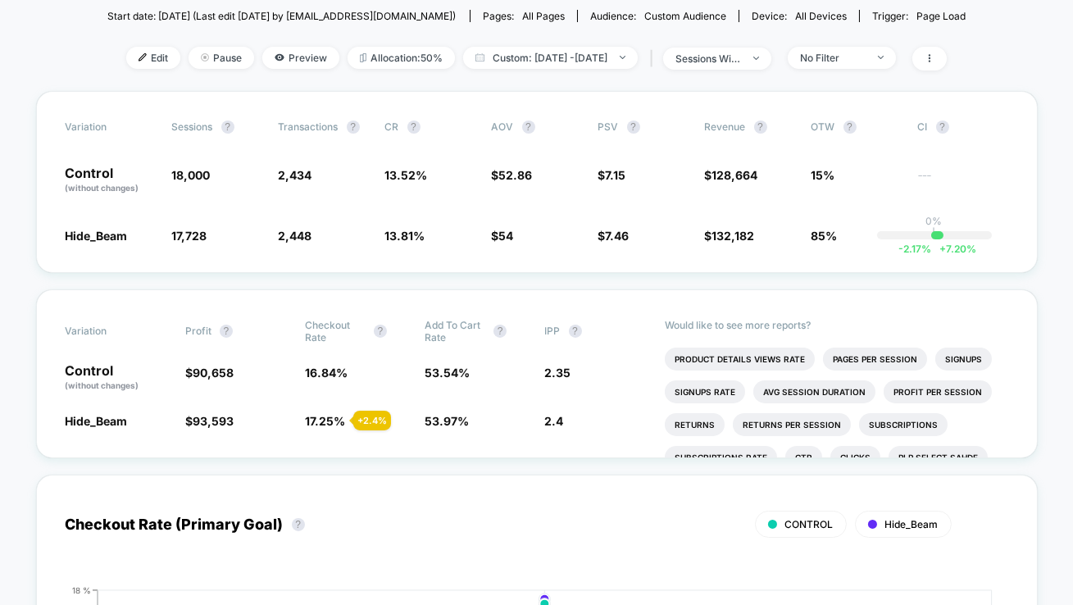
click at [568, 67] on div "Edit Pause Preview Allocation: 50% Custom: [DATE] - [DATE] | sessions with impr…" at bounding box center [536, 59] width 859 height 24
click at [568, 63] on span "Custom: [DATE] - [DATE]" at bounding box center [550, 58] width 175 height 22
select select "*"
select select "****"
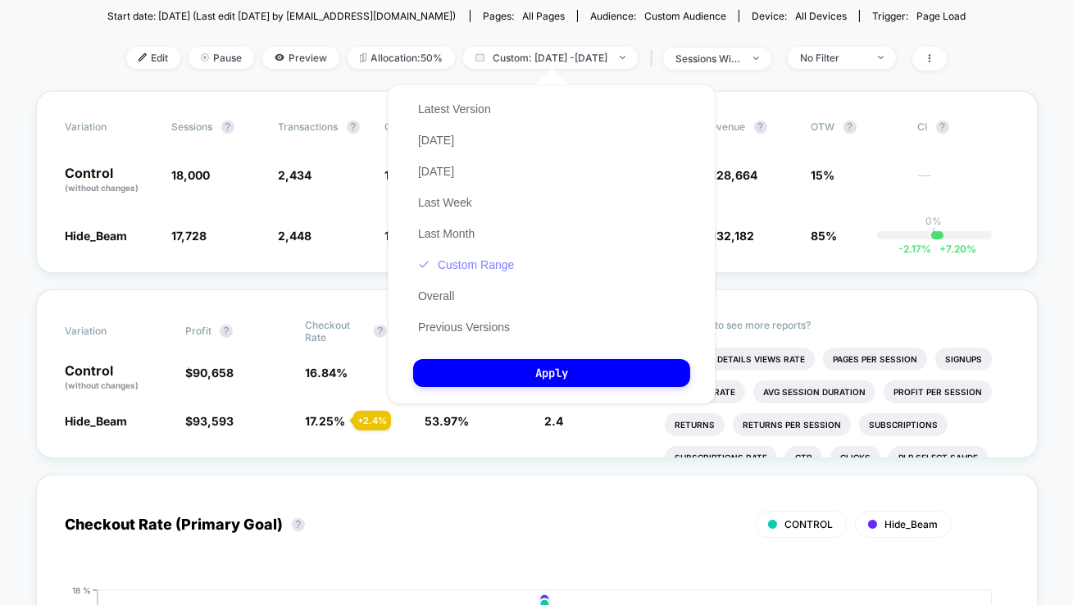
click at [486, 272] on button "Custom Range" at bounding box center [466, 264] width 106 height 15
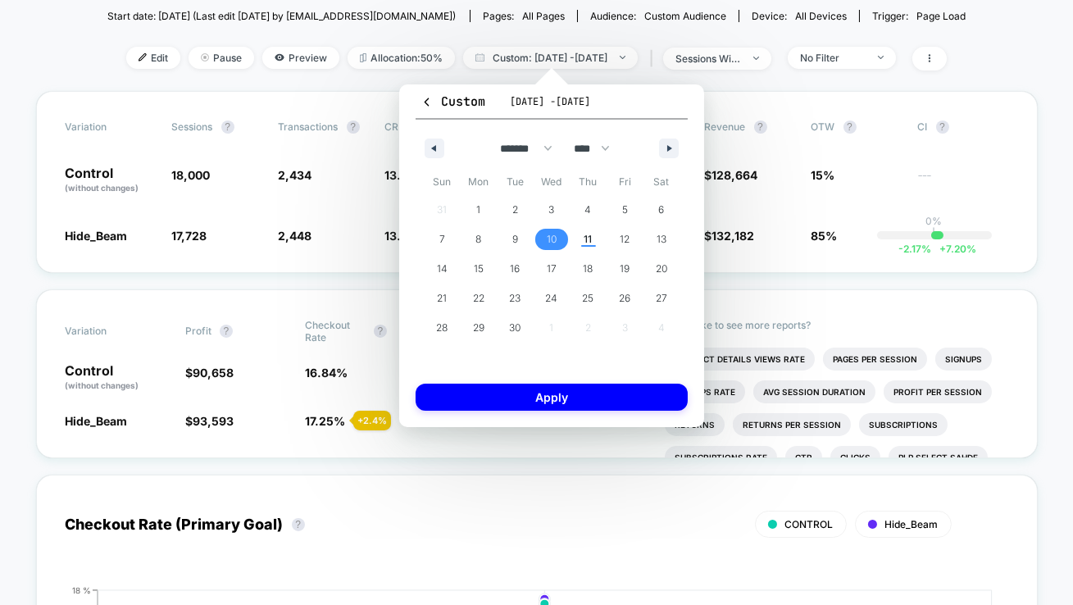
click at [562, 230] on span "10" at bounding box center [552, 239] width 37 height 21
click at [557, 393] on button "Apply" at bounding box center [552, 397] width 272 height 27
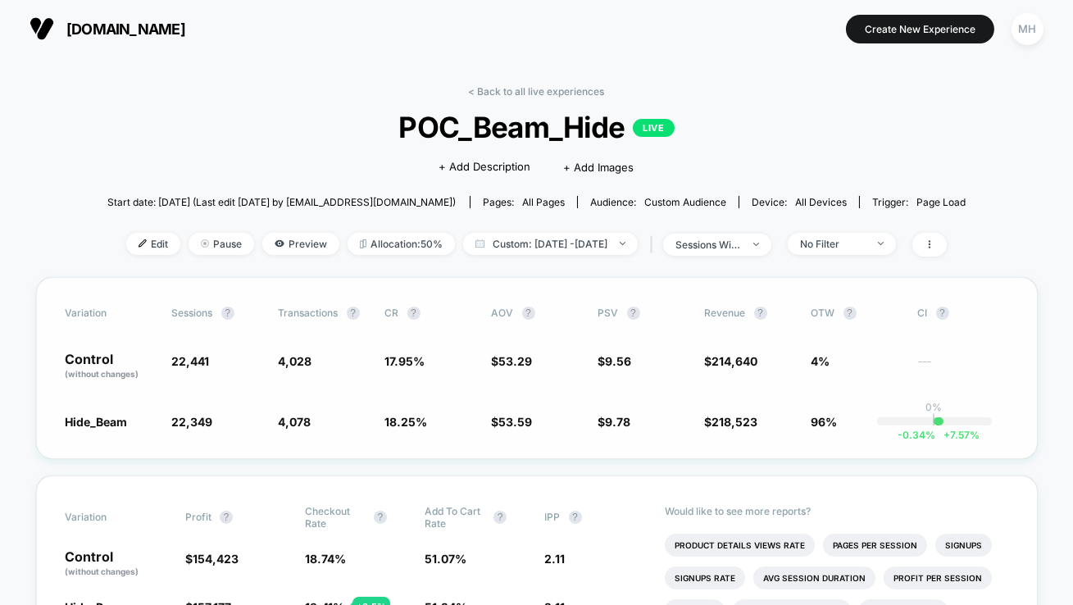
click at [511, 355] on span "53.29" at bounding box center [516, 361] width 34 height 14
click at [535, 236] on span "Custom: [DATE] - [DATE]" at bounding box center [550, 244] width 175 height 22
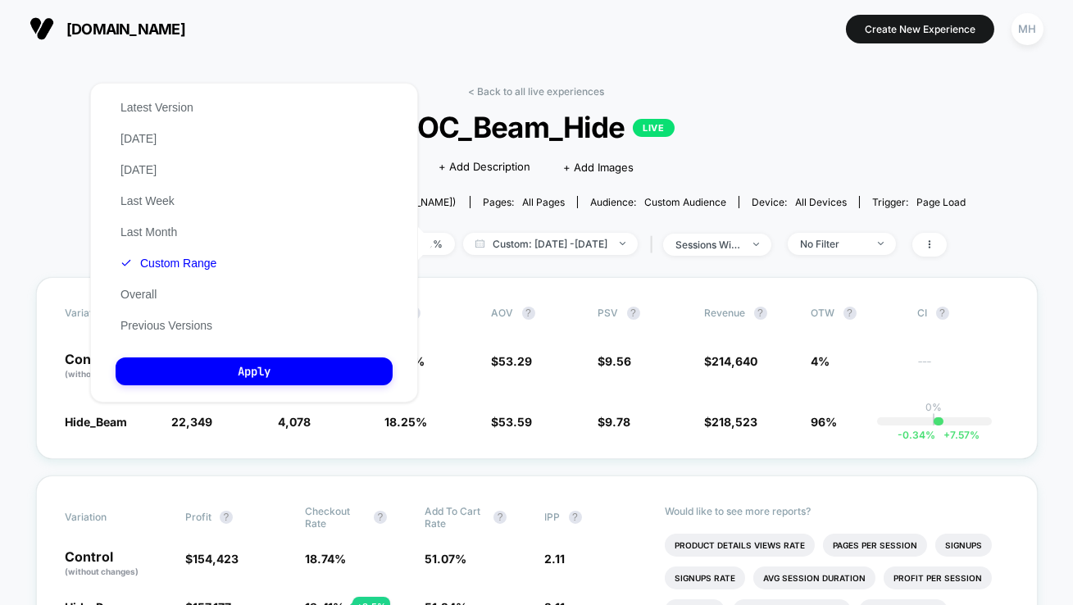
click at [125, 24] on span "[DOMAIN_NAME]" at bounding box center [125, 28] width 119 height 17
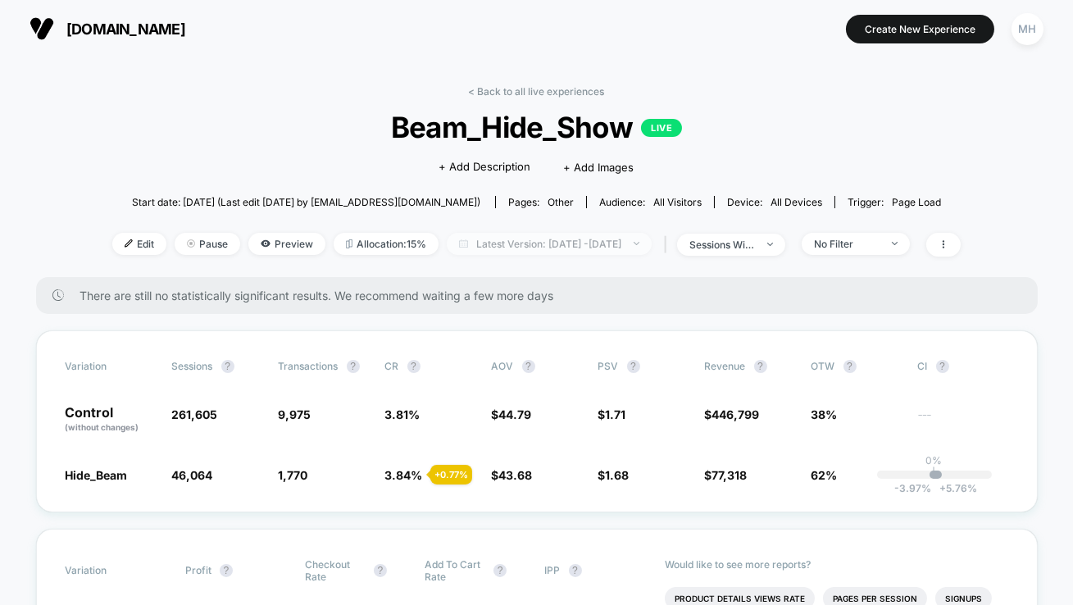
click at [548, 244] on span "Latest Version: Jul 8, 2025 - Sep 11, 2025" at bounding box center [549, 244] width 205 height 22
select select "*"
select select "****"
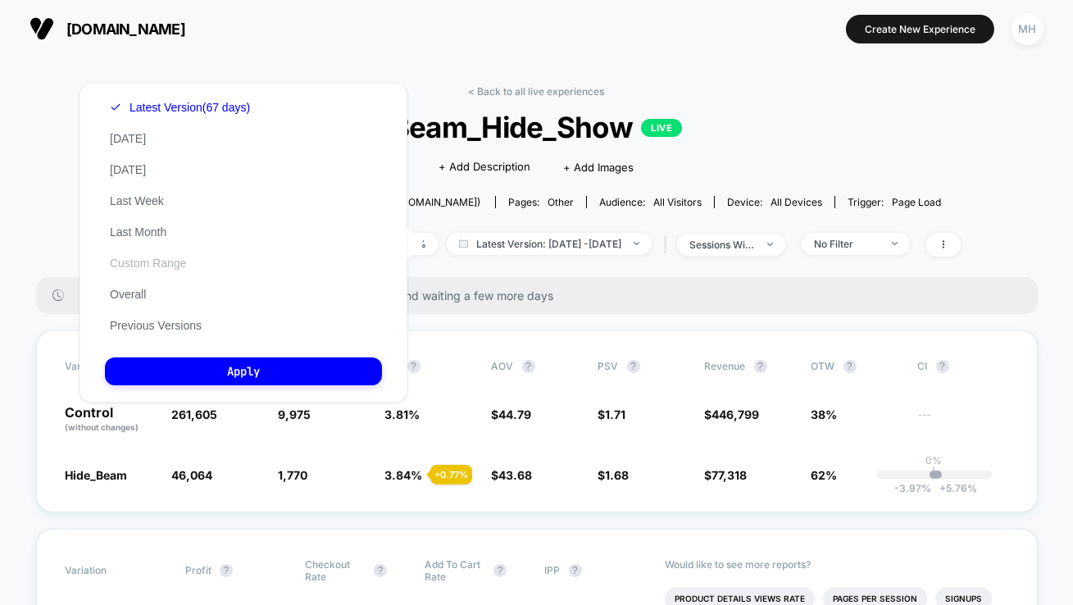
click at [165, 266] on button "Custom Range" at bounding box center [148, 263] width 86 height 15
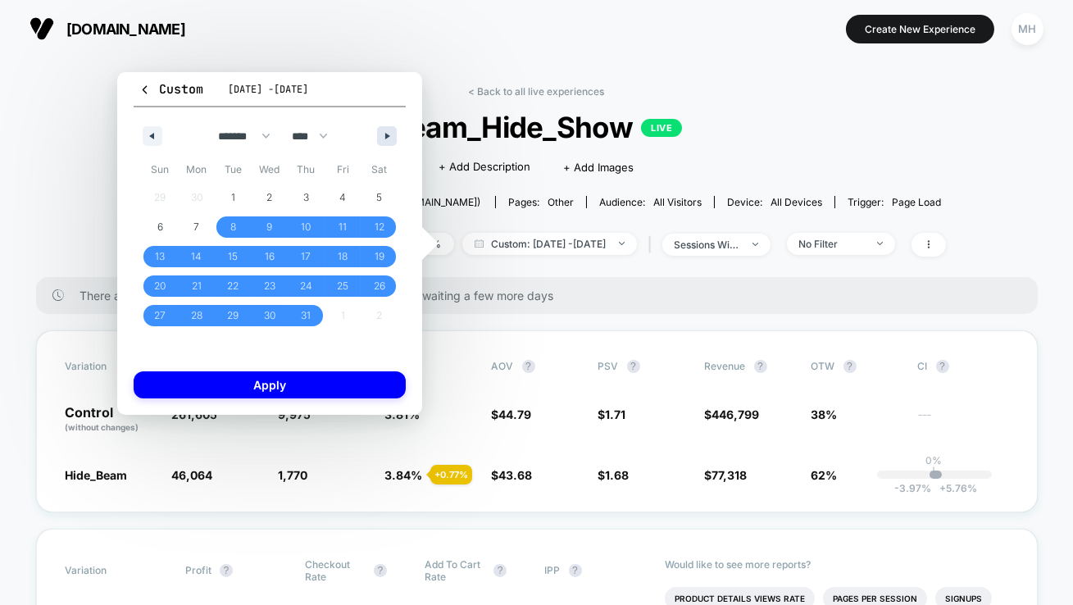
click at [381, 135] on button "button" at bounding box center [387, 136] width 20 height 20
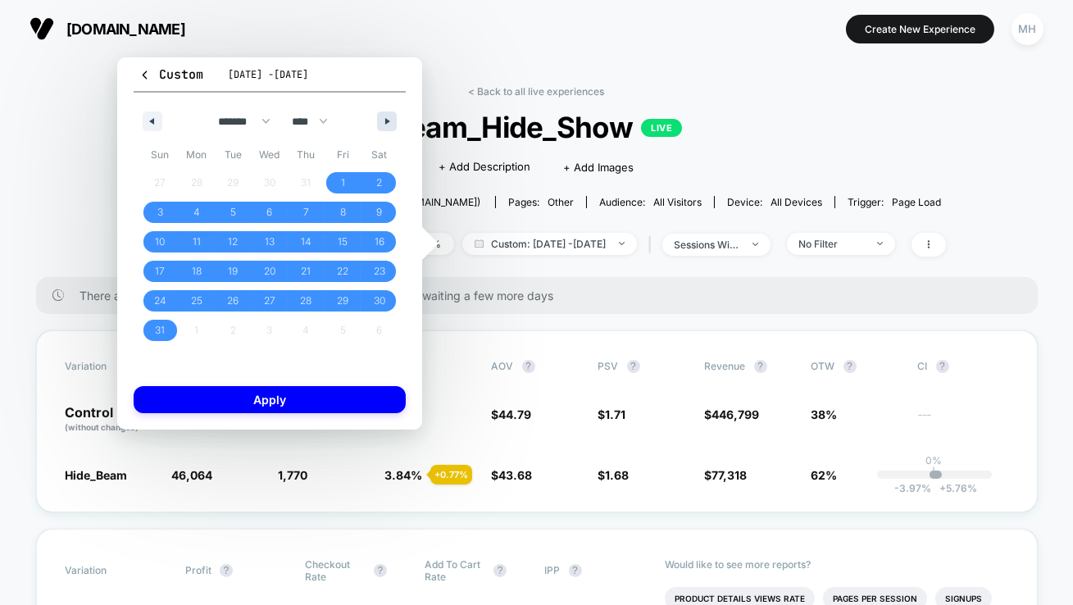
click at [381, 135] on div "******* ******** ***** ***** *** **** **** ****** ********* ******* ******** **…" at bounding box center [270, 117] width 272 height 49
click at [387, 121] on icon "button" at bounding box center [389, 121] width 8 height 7
select select "*"
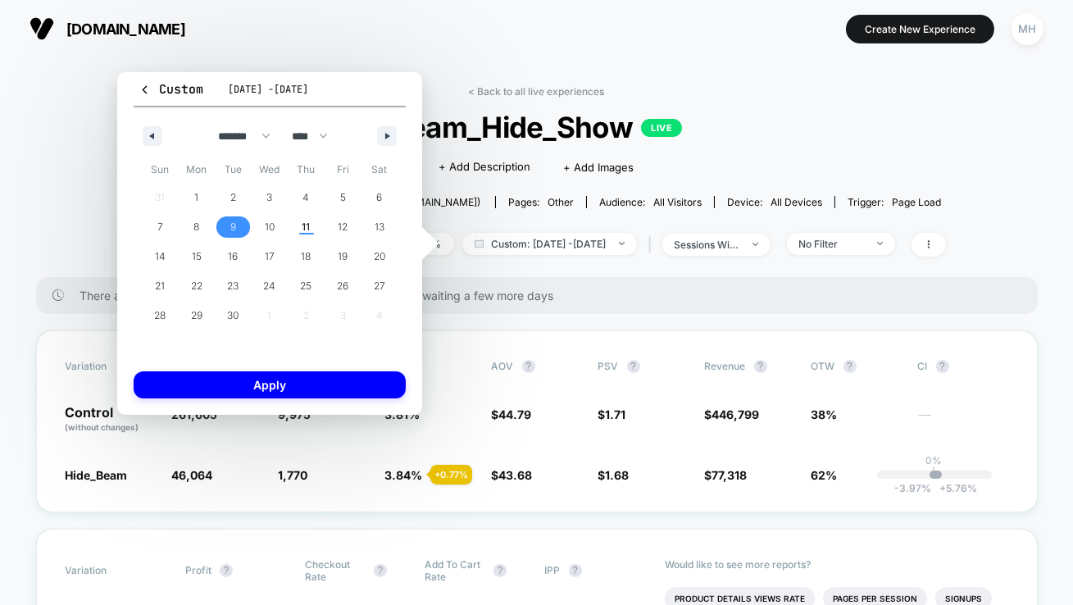
click at [236, 221] on span "9" at bounding box center [233, 226] width 37 height 21
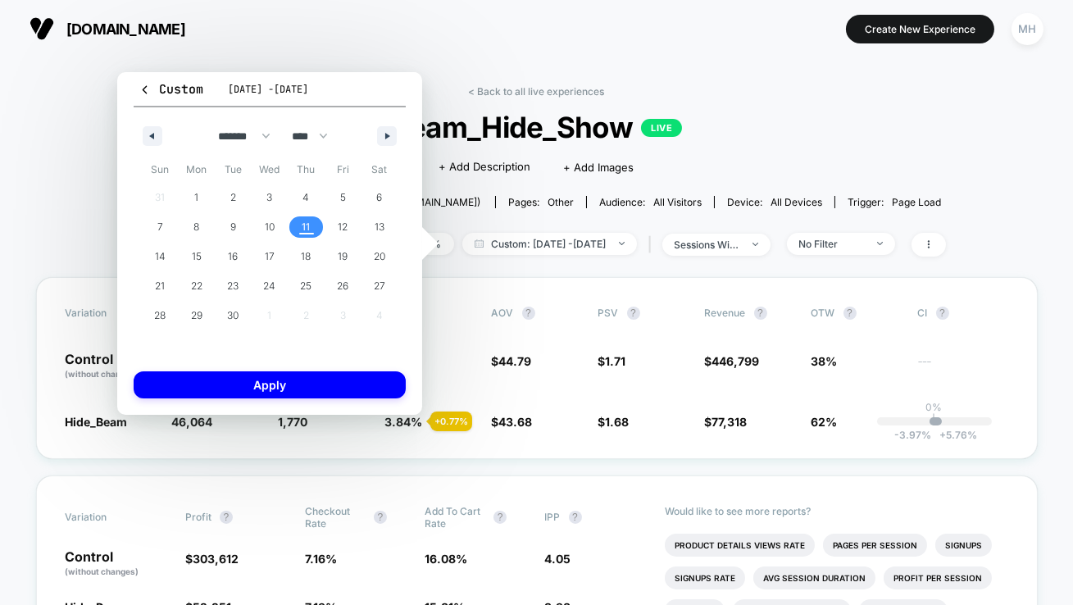
click at [305, 221] on span "11" at bounding box center [307, 227] width 8 height 30
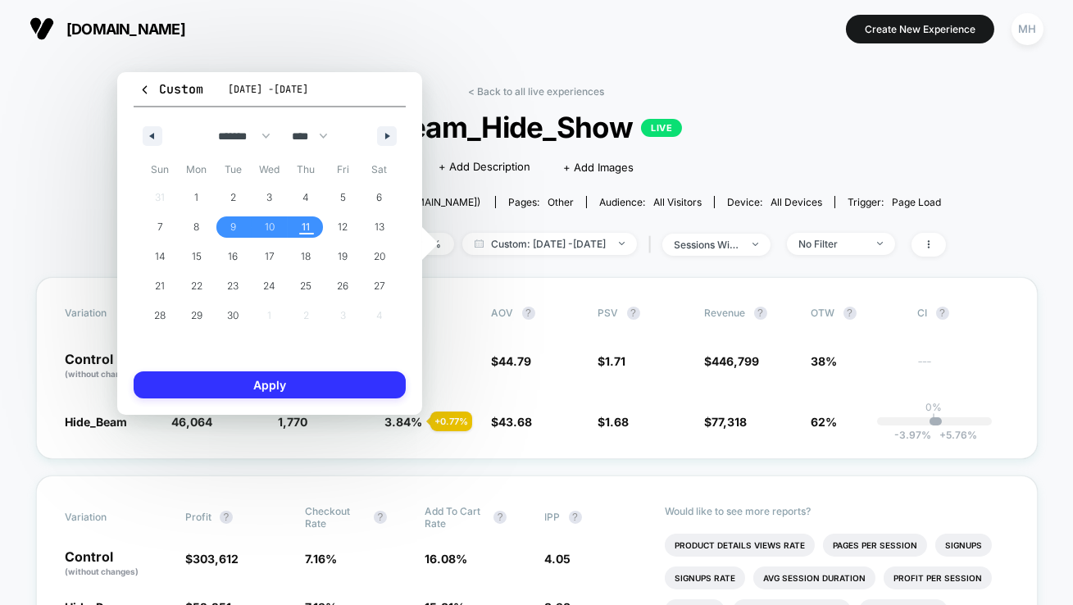
click at [307, 389] on button "Apply" at bounding box center [270, 384] width 272 height 27
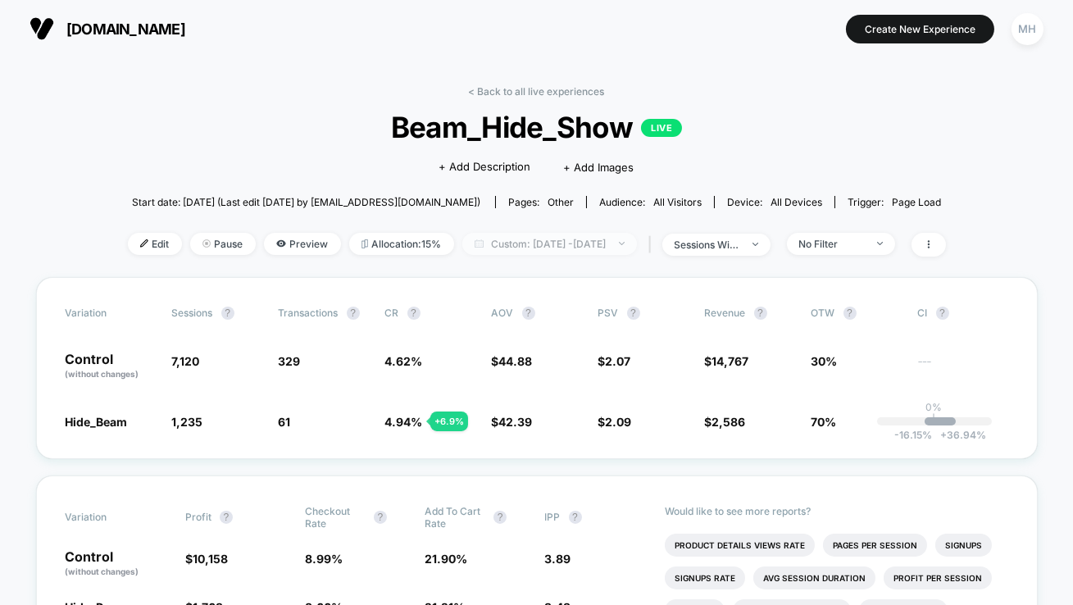
click at [557, 234] on span "Custom: Sep 9, 2025 - Sep 11, 2025" at bounding box center [549, 244] width 175 height 22
select select "*"
select select "****"
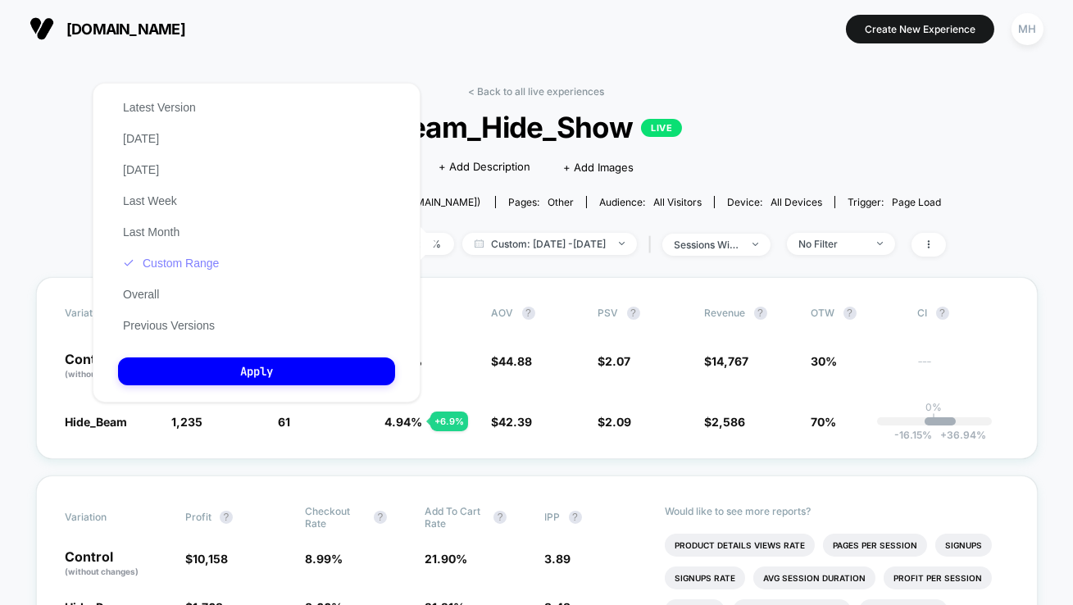
click at [202, 262] on button "Custom Range" at bounding box center [171, 263] width 106 height 15
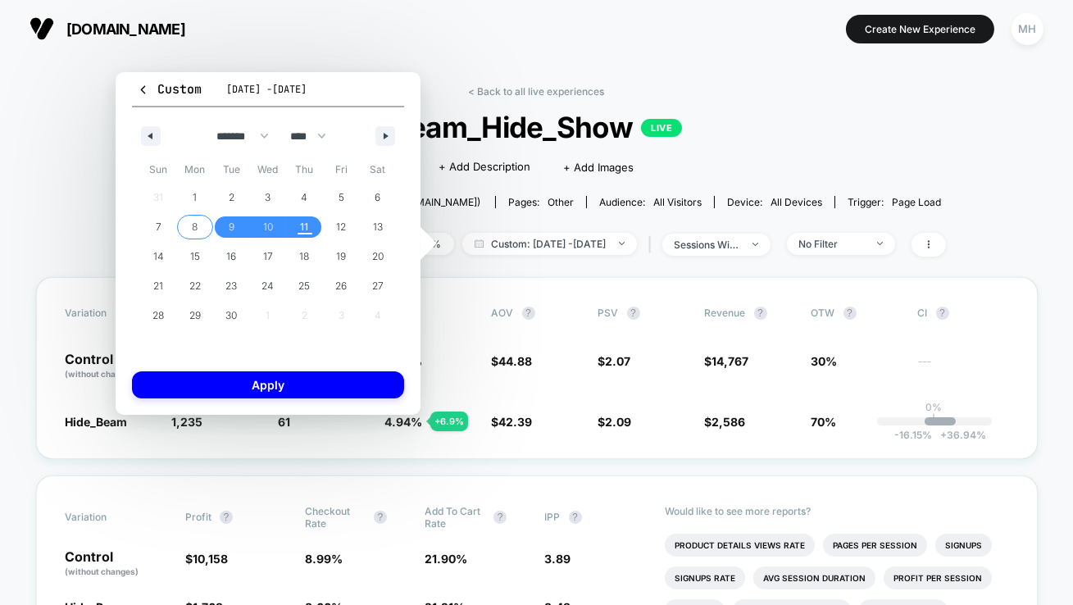
click at [202, 235] on span "8" at bounding box center [195, 226] width 37 height 21
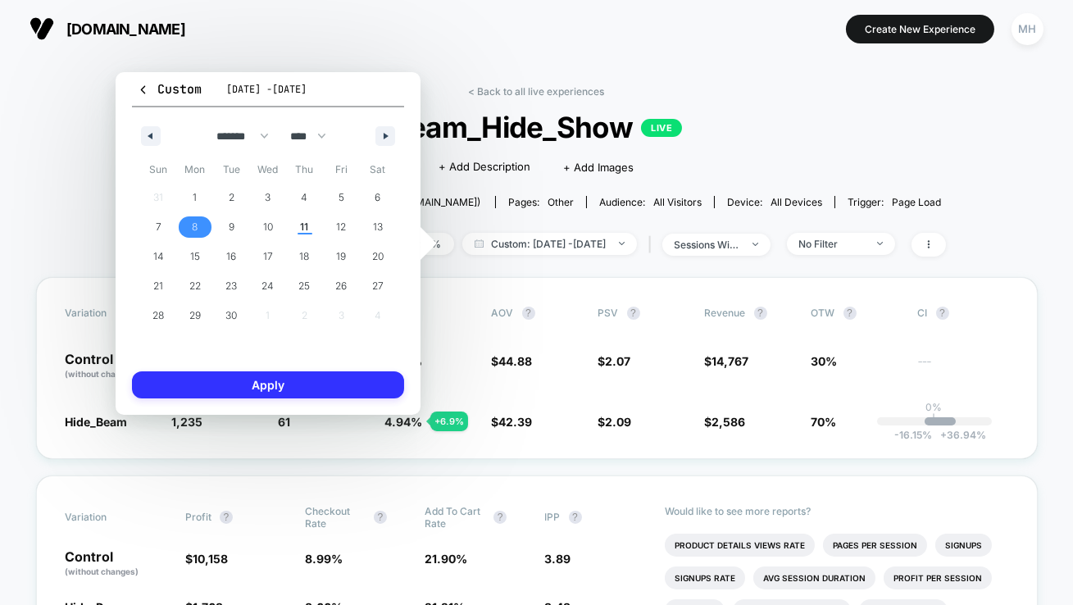
click at [262, 375] on button "Apply" at bounding box center [268, 384] width 272 height 27
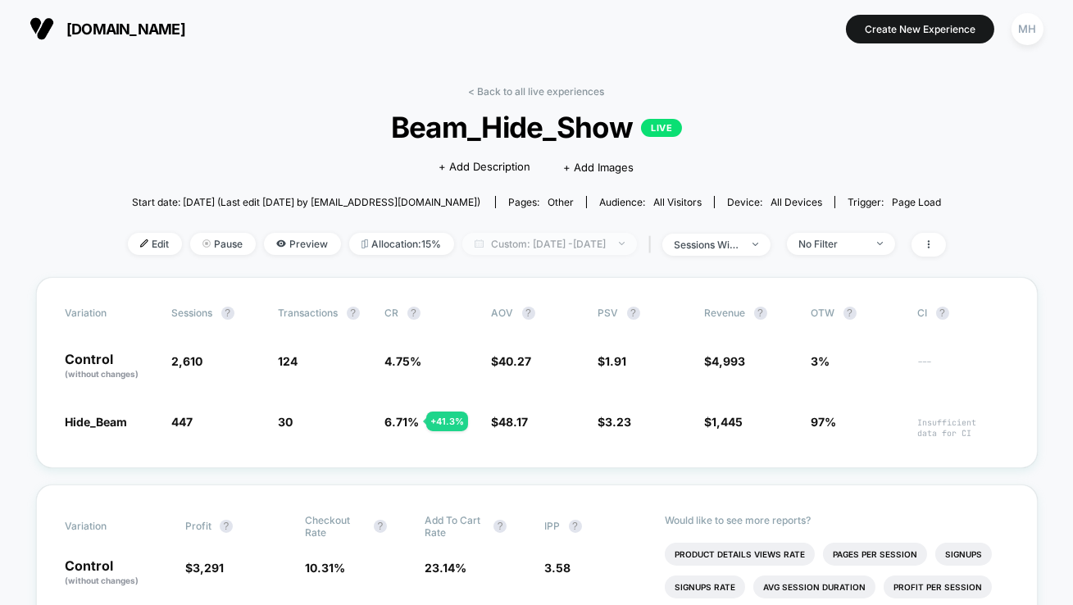
click at [602, 243] on span "Custom: Sep 8, 2025 - Sep 8, 2025" at bounding box center [549, 244] width 175 height 22
select select "*"
select select "****"
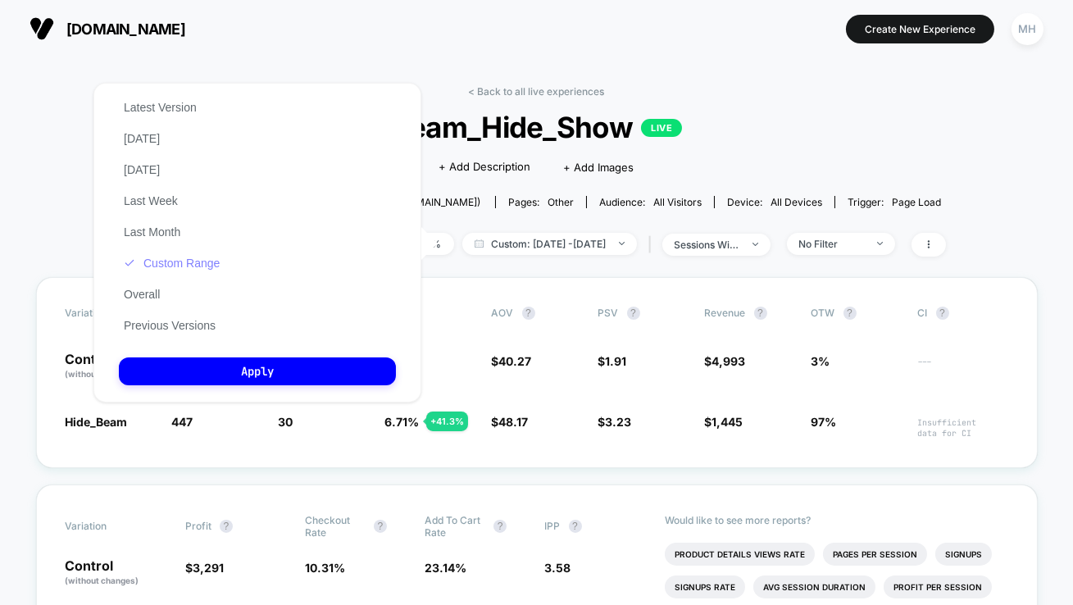
click at [156, 266] on button "Custom Range" at bounding box center [172, 263] width 106 height 15
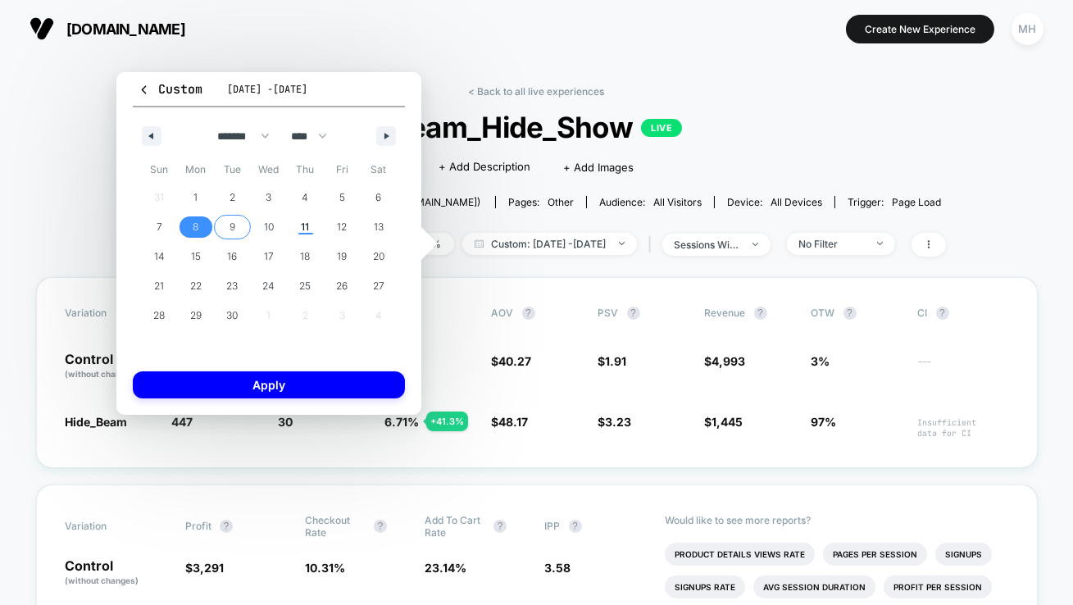
click at [241, 223] on span "9" at bounding box center [232, 226] width 37 height 21
click at [305, 223] on span "11" at bounding box center [306, 227] width 8 height 30
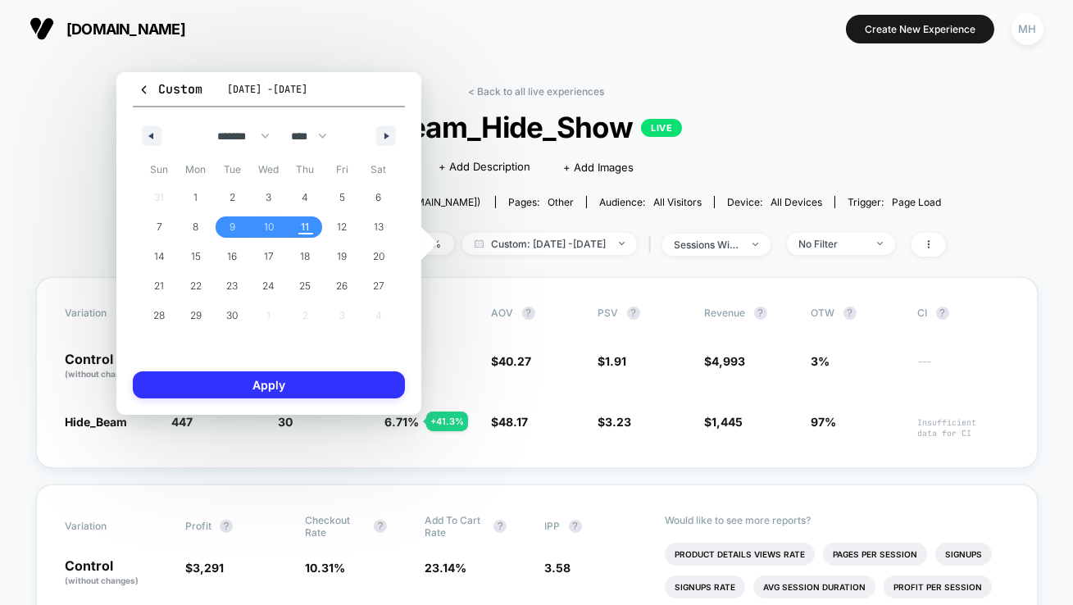
click at [313, 375] on button "Apply" at bounding box center [269, 384] width 272 height 27
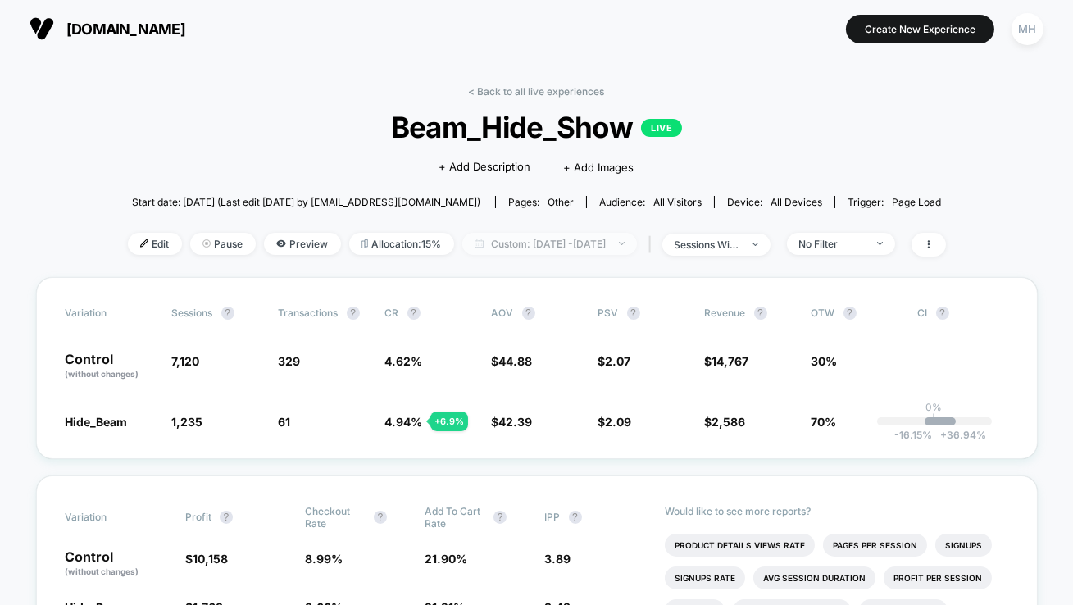
click at [511, 244] on span "Custom: Sep 9, 2025 - Sep 11, 2025" at bounding box center [549, 244] width 175 height 22
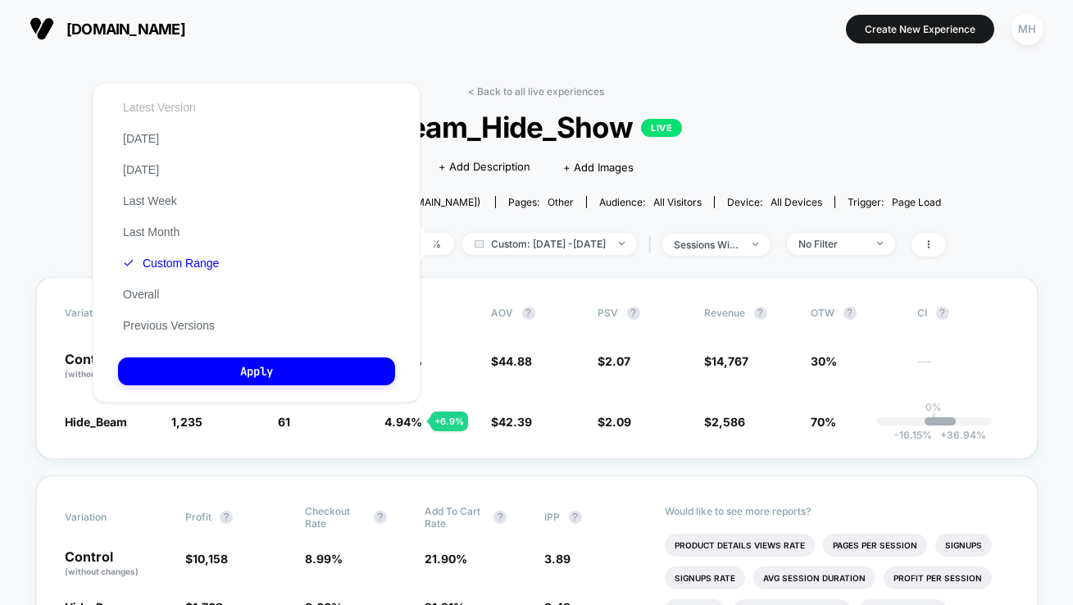
click at [153, 102] on button "Latest Version" at bounding box center [159, 107] width 83 height 15
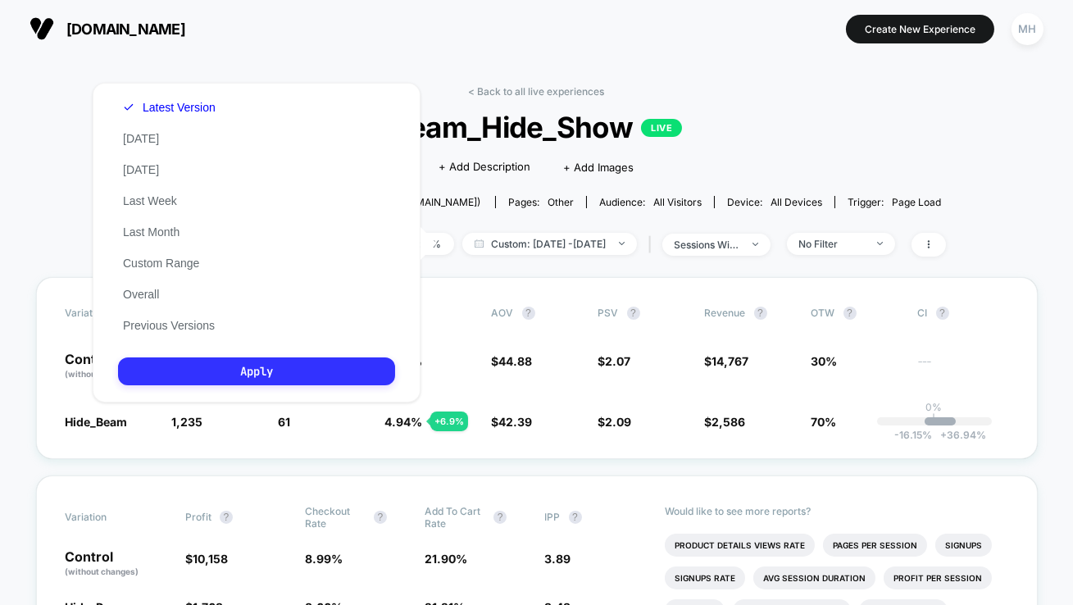
click at [256, 362] on button "Apply" at bounding box center [256, 371] width 277 height 28
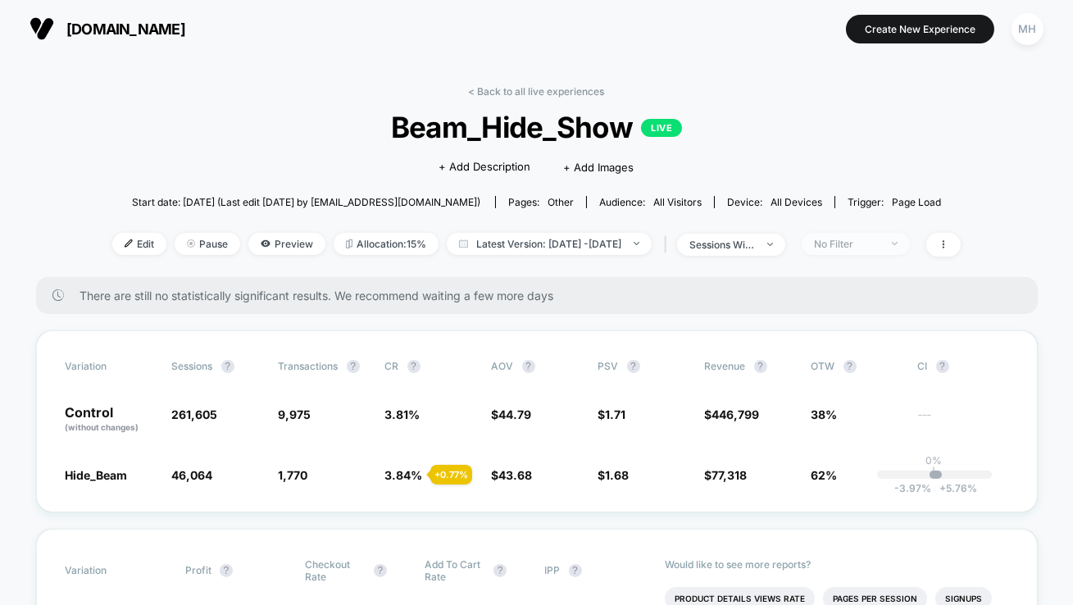
click at [864, 239] on div "No Filter" at bounding box center [847, 244] width 66 height 12
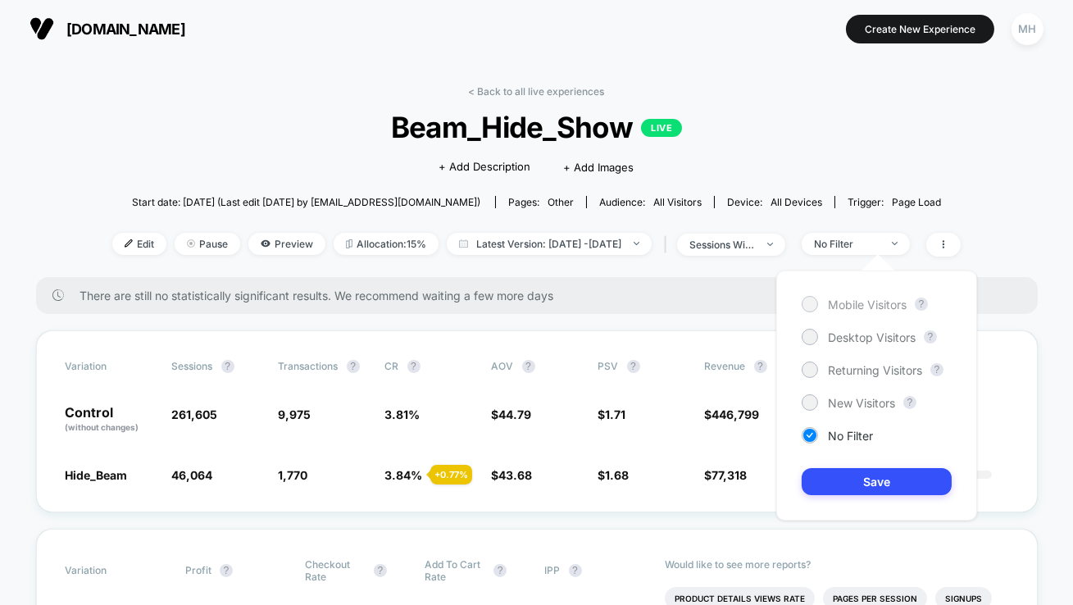
click at [802, 302] on div at bounding box center [810, 304] width 16 height 16
click at [839, 481] on button "Save" at bounding box center [877, 481] width 150 height 27
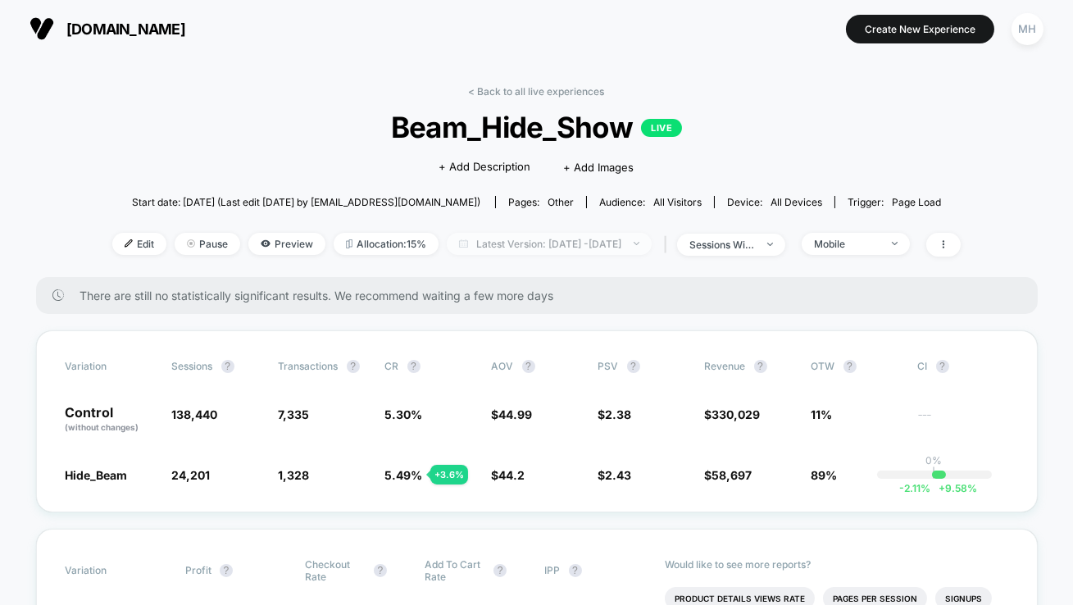
click at [609, 241] on span "Latest Version: Jul 7, 2025 - Sep 10, 2025" at bounding box center [549, 244] width 205 height 22
select select "*"
select select "****"
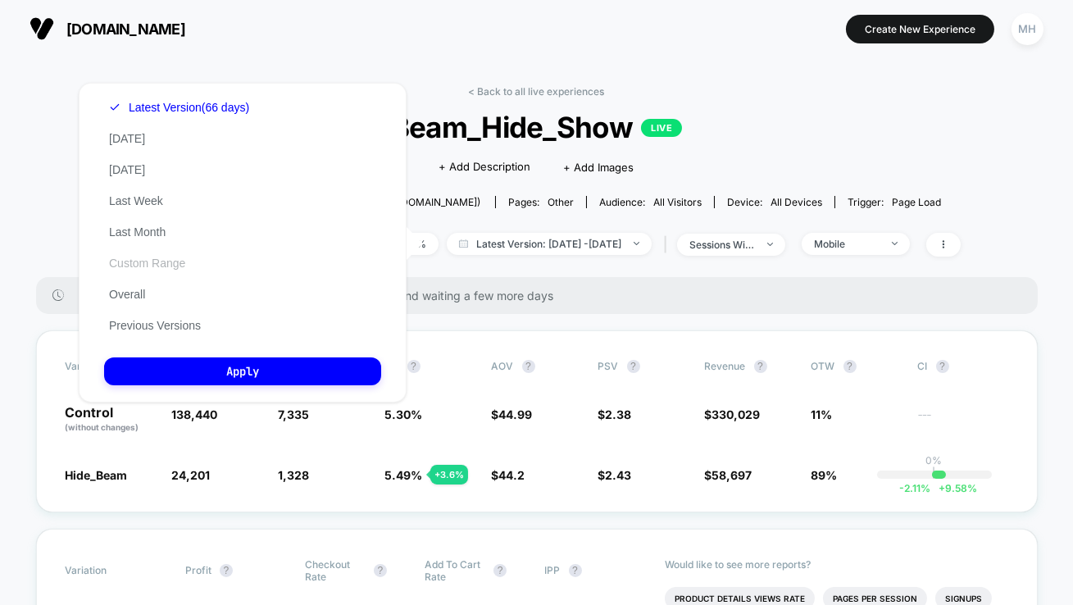
click at [141, 268] on button "Custom Range" at bounding box center [147, 263] width 86 height 15
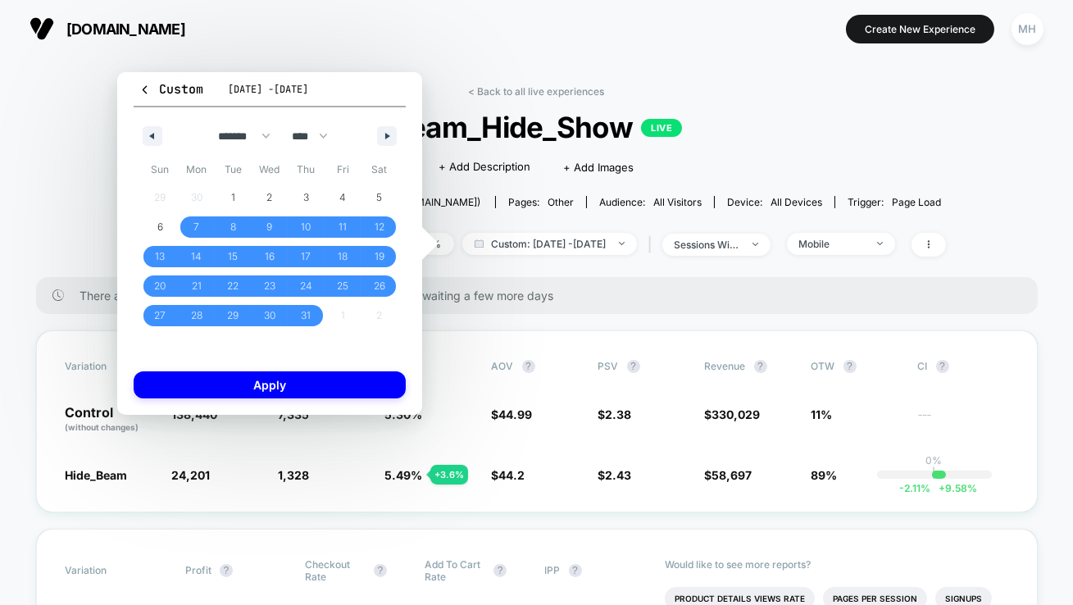
click at [390, 117] on div "******* ******** ***** ***** *** **** **** ****** ********* ******* ******** **…" at bounding box center [270, 131] width 272 height 49
click at [383, 135] on button "button" at bounding box center [387, 136] width 20 height 20
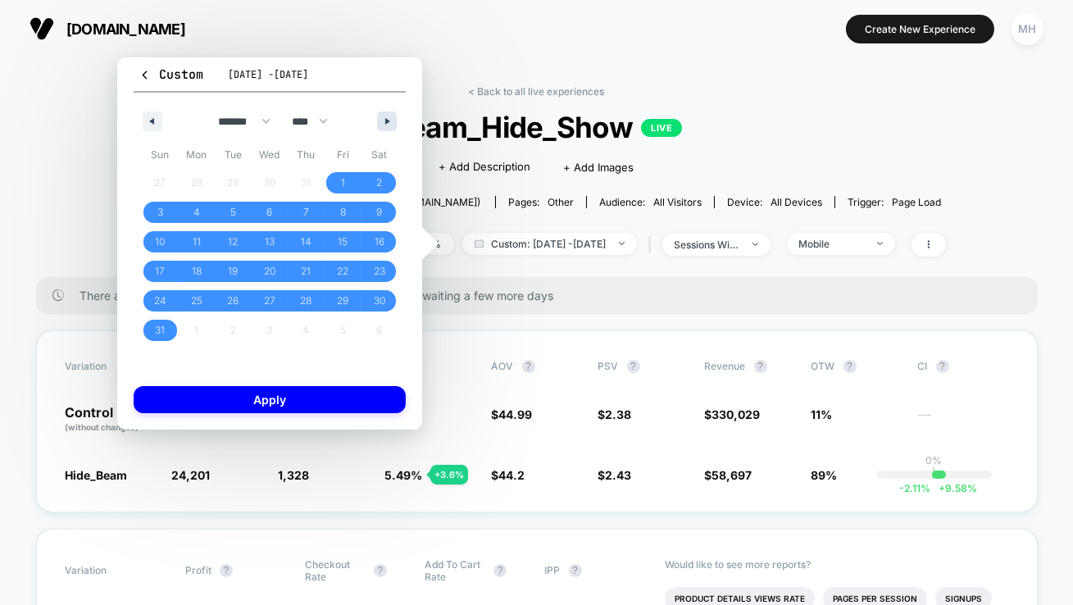
click at [383, 135] on div "******* ******** ***** ***** *** **** **** ****** ********* ******* ******** **…" at bounding box center [270, 117] width 272 height 49
click at [380, 121] on button "button" at bounding box center [387, 121] width 20 height 20
select select "*"
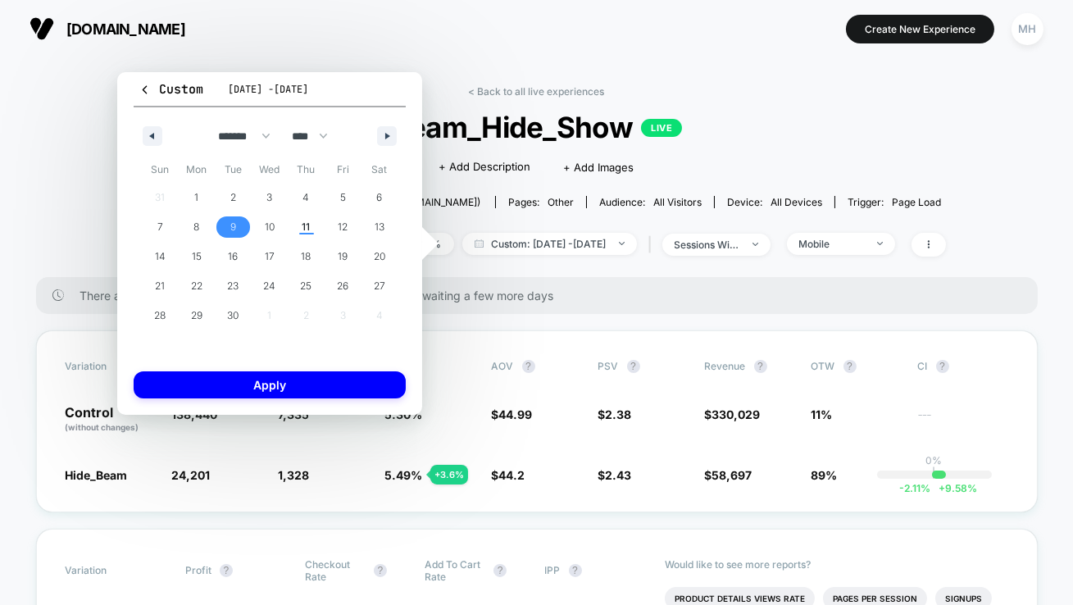
click at [221, 231] on span "9" at bounding box center [233, 226] width 37 height 21
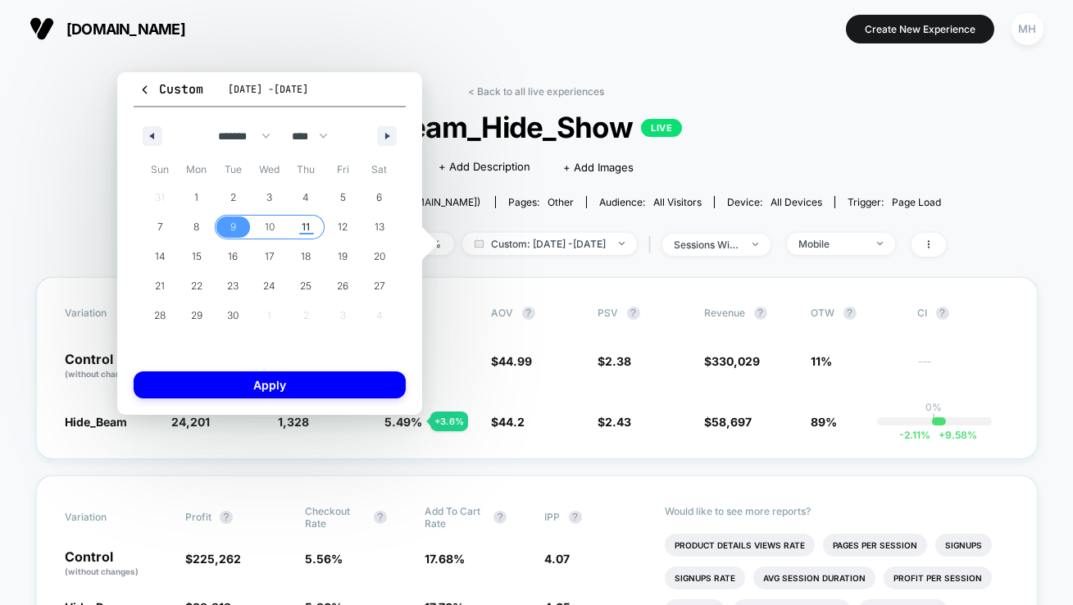
click at [303, 228] on span "11" at bounding box center [307, 227] width 8 height 30
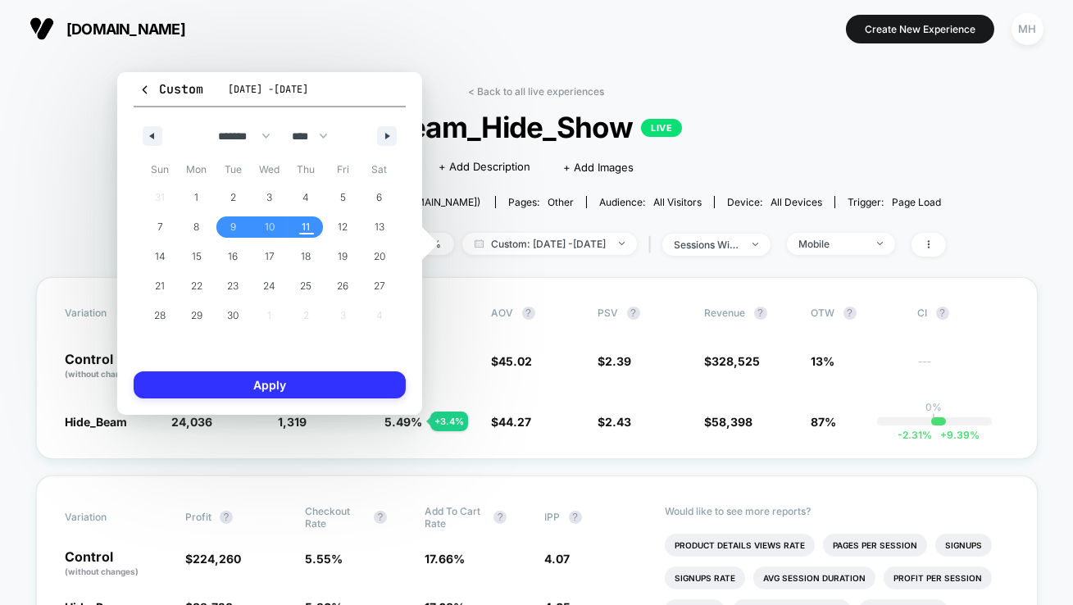
click at [301, 374] on button "Apply" at bounding box center [270, 384] width 272 height 27
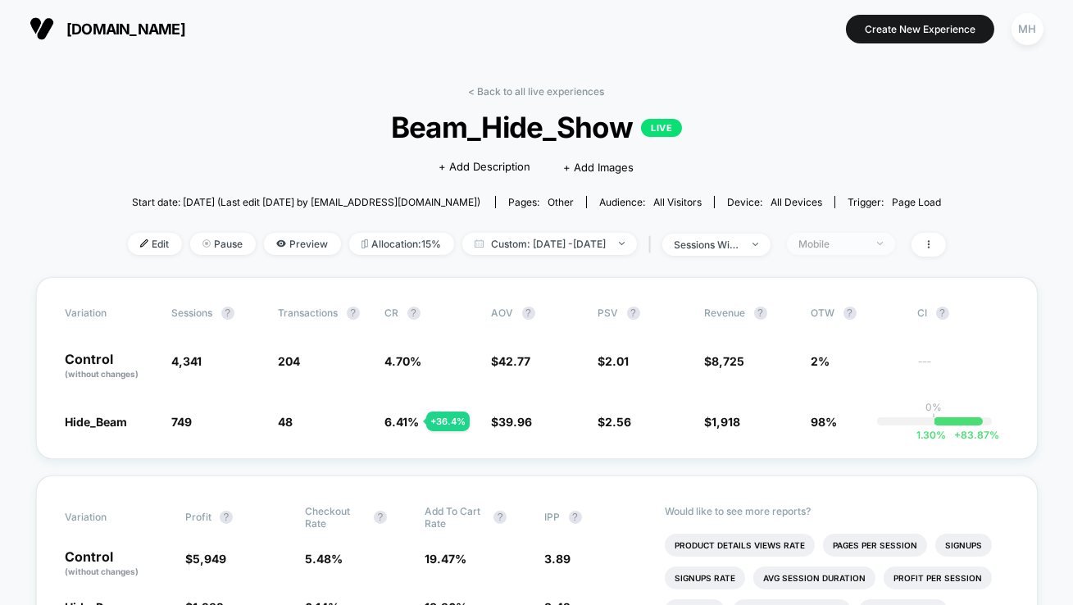
click at [865, 243] on div "Mobile" at bounding box center [832, 244] width 66 height 12
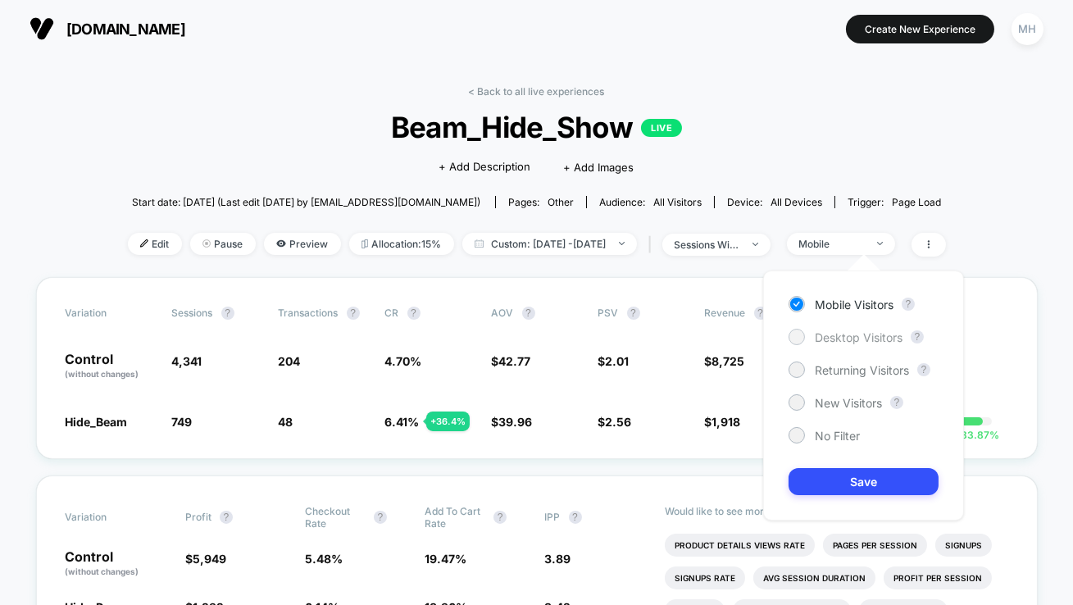
click at [800, 332] on div at bounding box center [796, 336] width 12 height 12
click at [814, 480] on button "Save" at bounding box center [864, 481] width 150 height 27
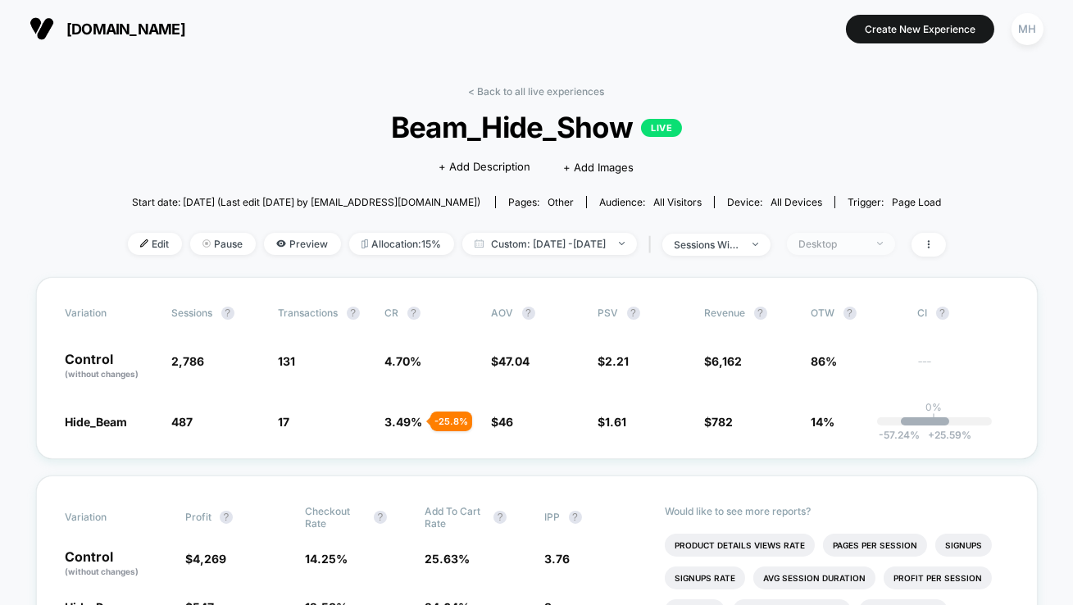
click at [837, 245] on div "Desktop" at bounding box center [832, 244] width 66 height 12
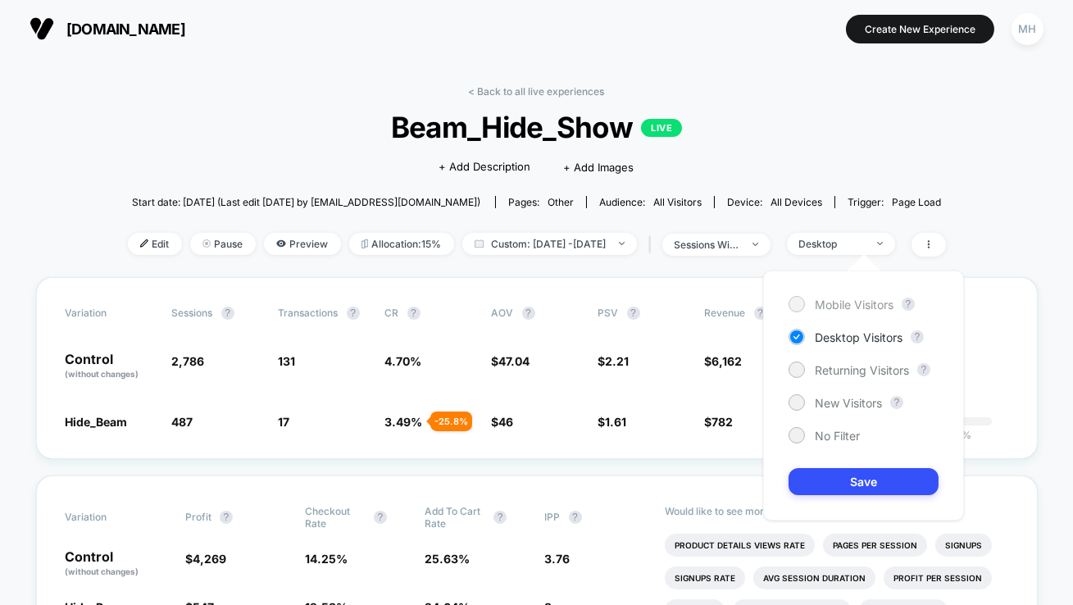
click at [795, 300] on div at bounding box center [796, 304] width 12 height 12
click at [832, 484] on button "Save" at bounding box center [864, 481] width 150 height 27
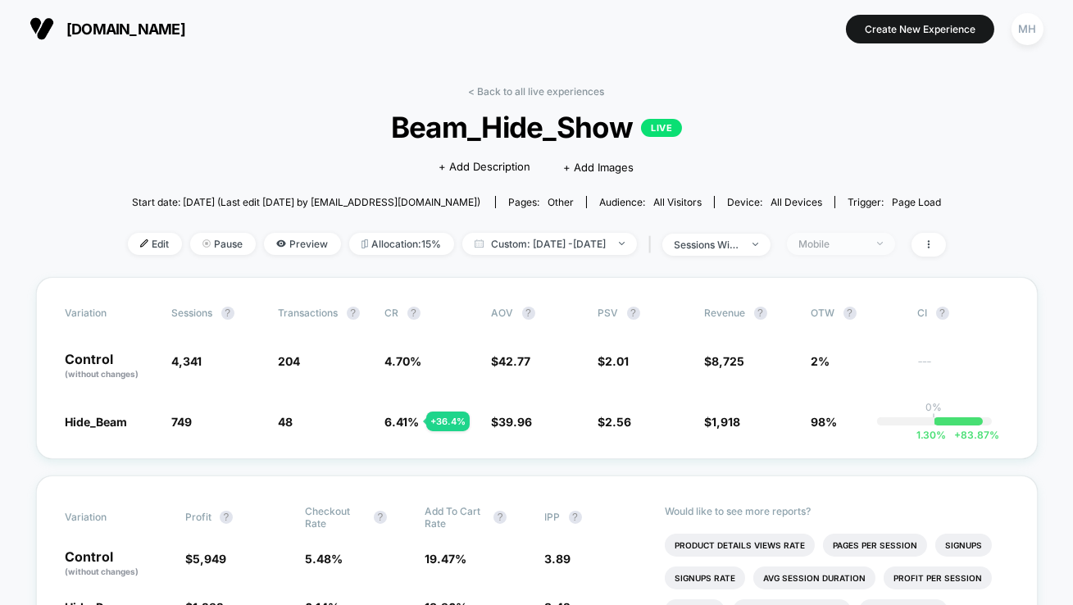
click at [862, 234] on span "Mobile" at bounding box center [841, 244] width 108 height 22
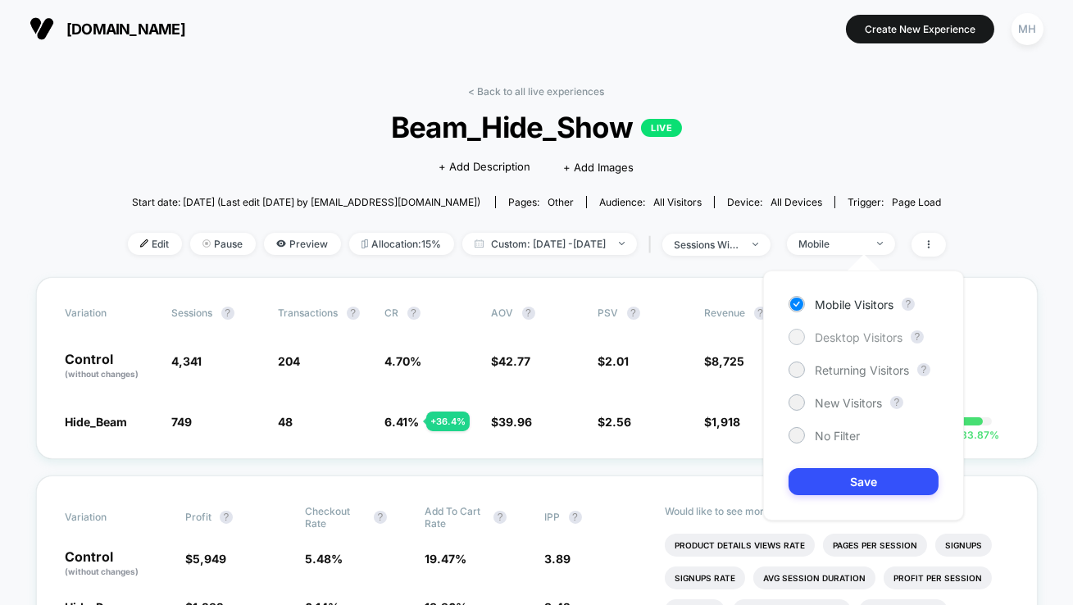
click at [800, 333] on div at bounding box center [796, 336] width 12 height 12
click at [817, 472] on button "Save" at bounding box center [864, 481] width 150 height 27
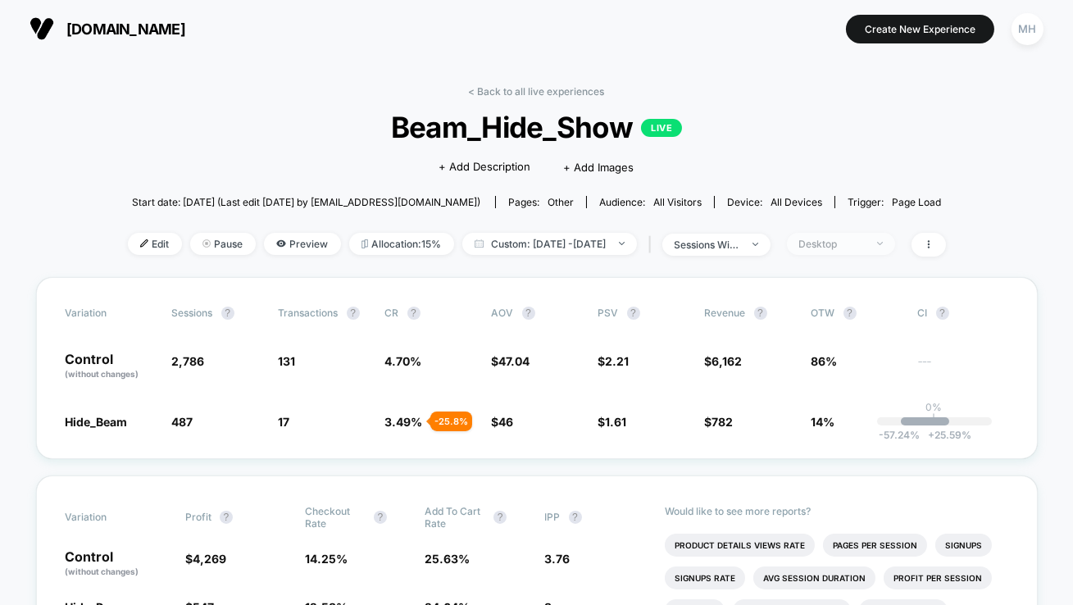
click at [851, 239] on div "Desktop" at bounding box center [832, 244] width 66 height 12
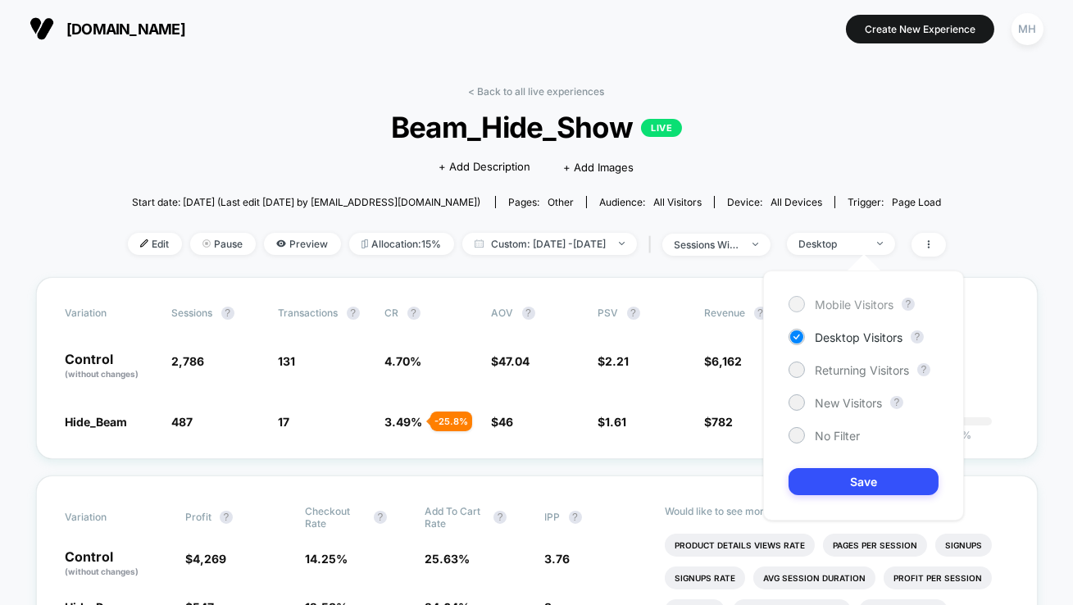
click at [796, 303] on div at bounding box center [796, 304] width 12 height 12
click at [830, 492] on button "Save" at bounding box center [864, 481] width 150 height 27
